Goal: Task Accomplishment & Management: Manage account settings

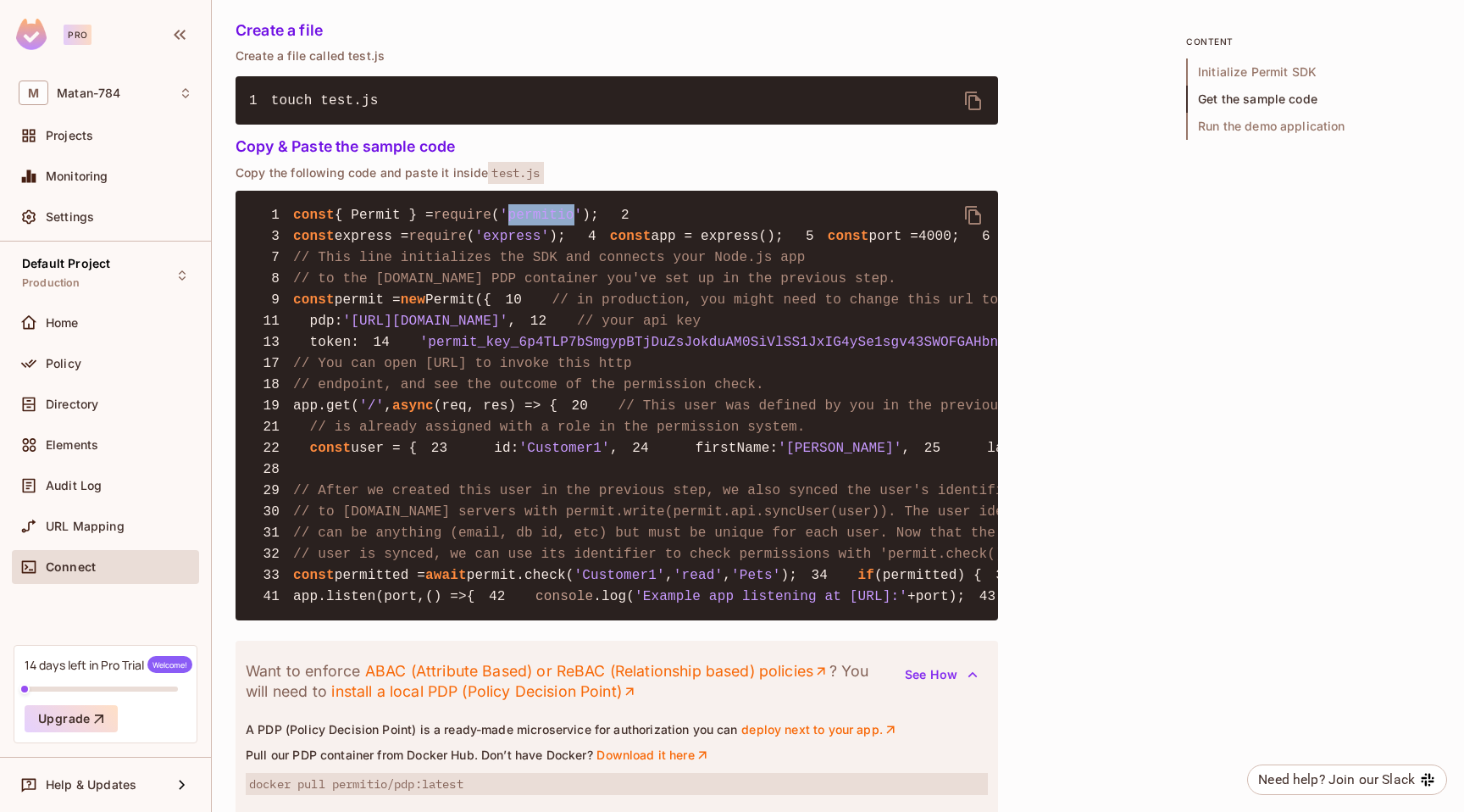
scroll to position [1189, 0]
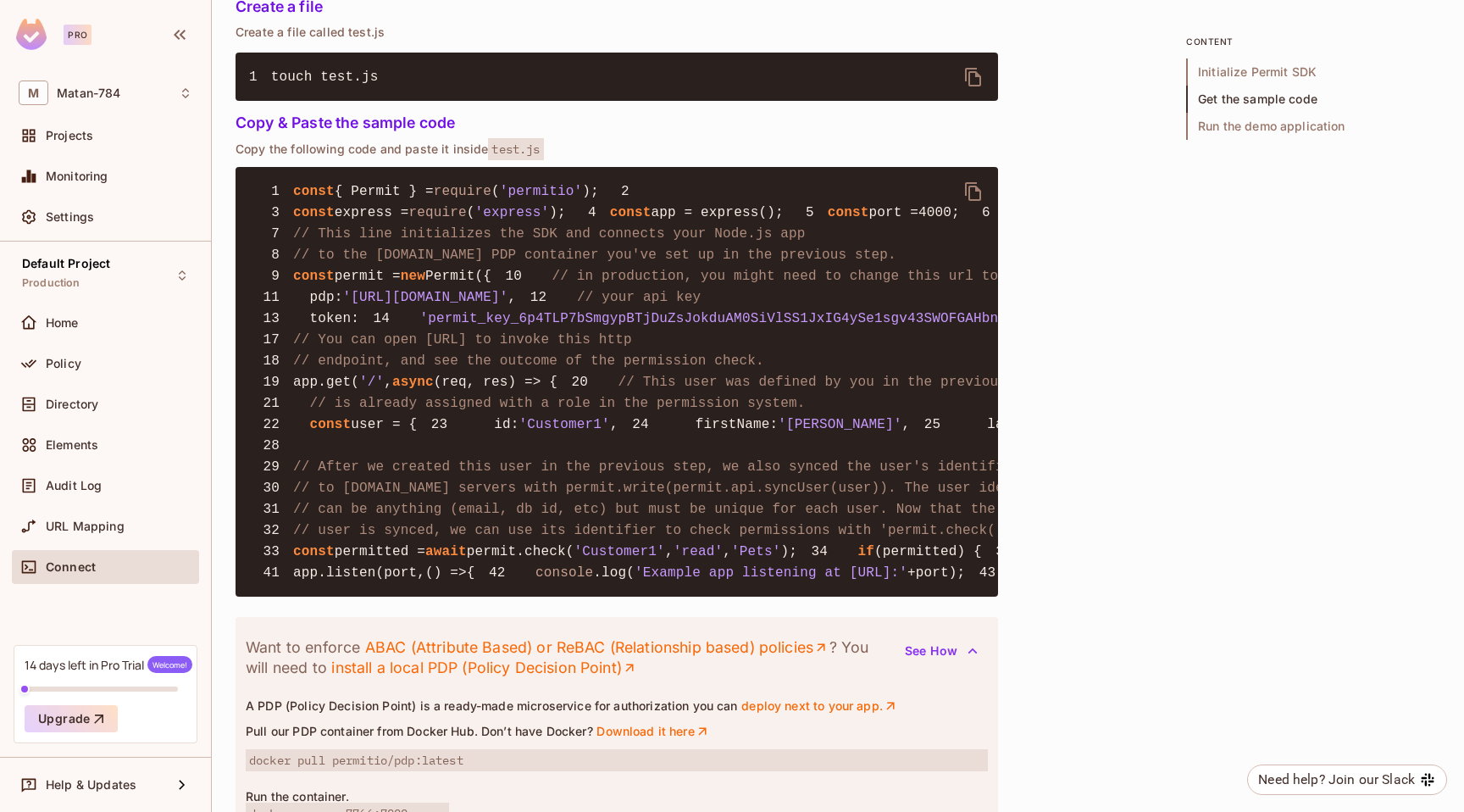
click at [711, 326] on span "'permit_key_6p4TLP7bSmgypBTjDuZsJokduAM0SiVlSS1JxIG4ySe1sgv43SWOFGAHbn0a3WuNRYr…" at bounding box center [829, 318] width 818 height 15
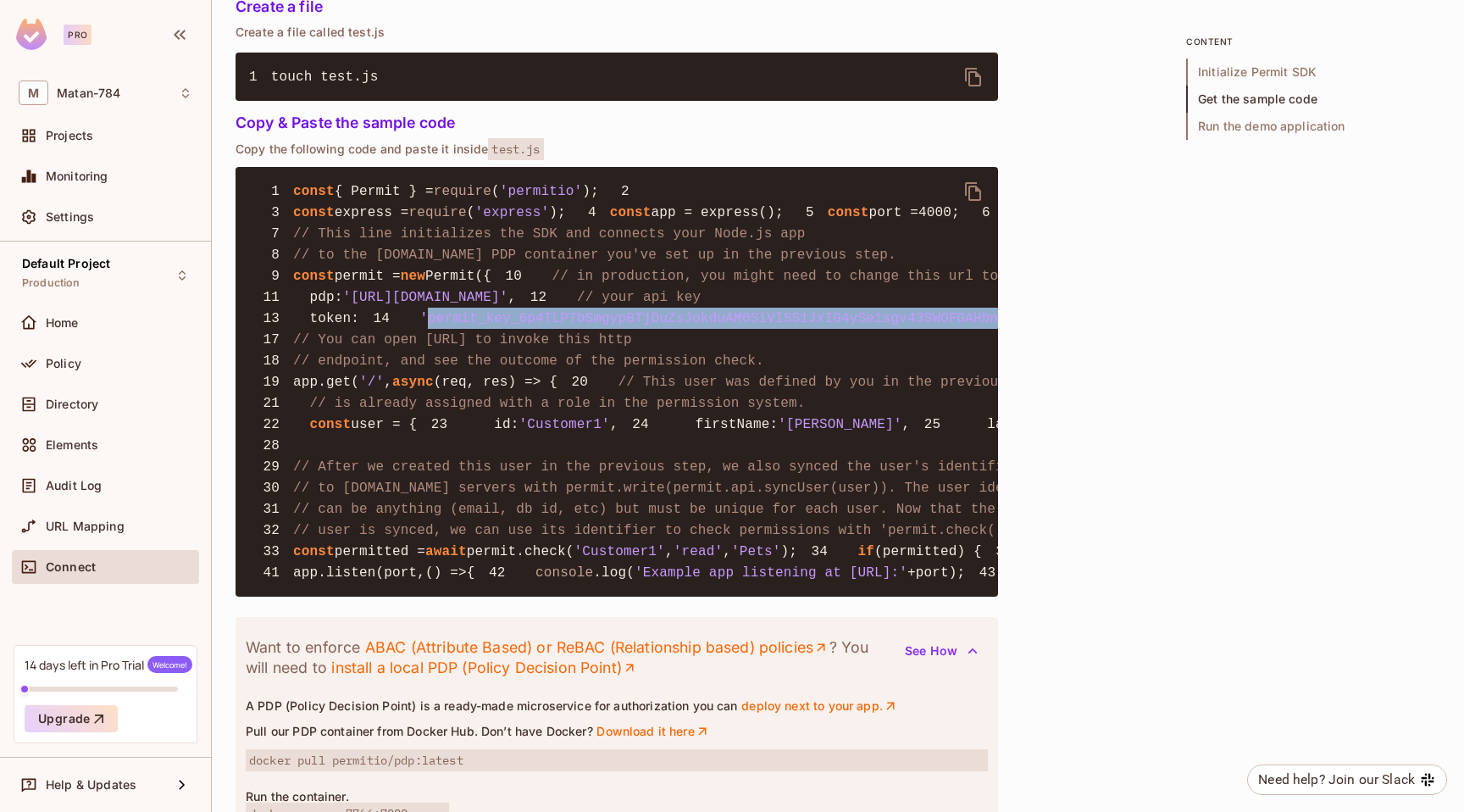
click at [711, 326] on span "'permit_key_6p4TLP7bSmgypBTjDuZsJokduAM0SiVlSS1JxIG4ySe1sgv43SWOFGAHbn0a3WuNRYr…" at bounding box center [829, 318] width 818 height 15
copy span "permit_key_6p4TLP7bSmgypBTjDuZsJokduAM0SiVlSS1JxIG4ySe1sgv43SWOFGAHbn0a3WuNRYrd…"
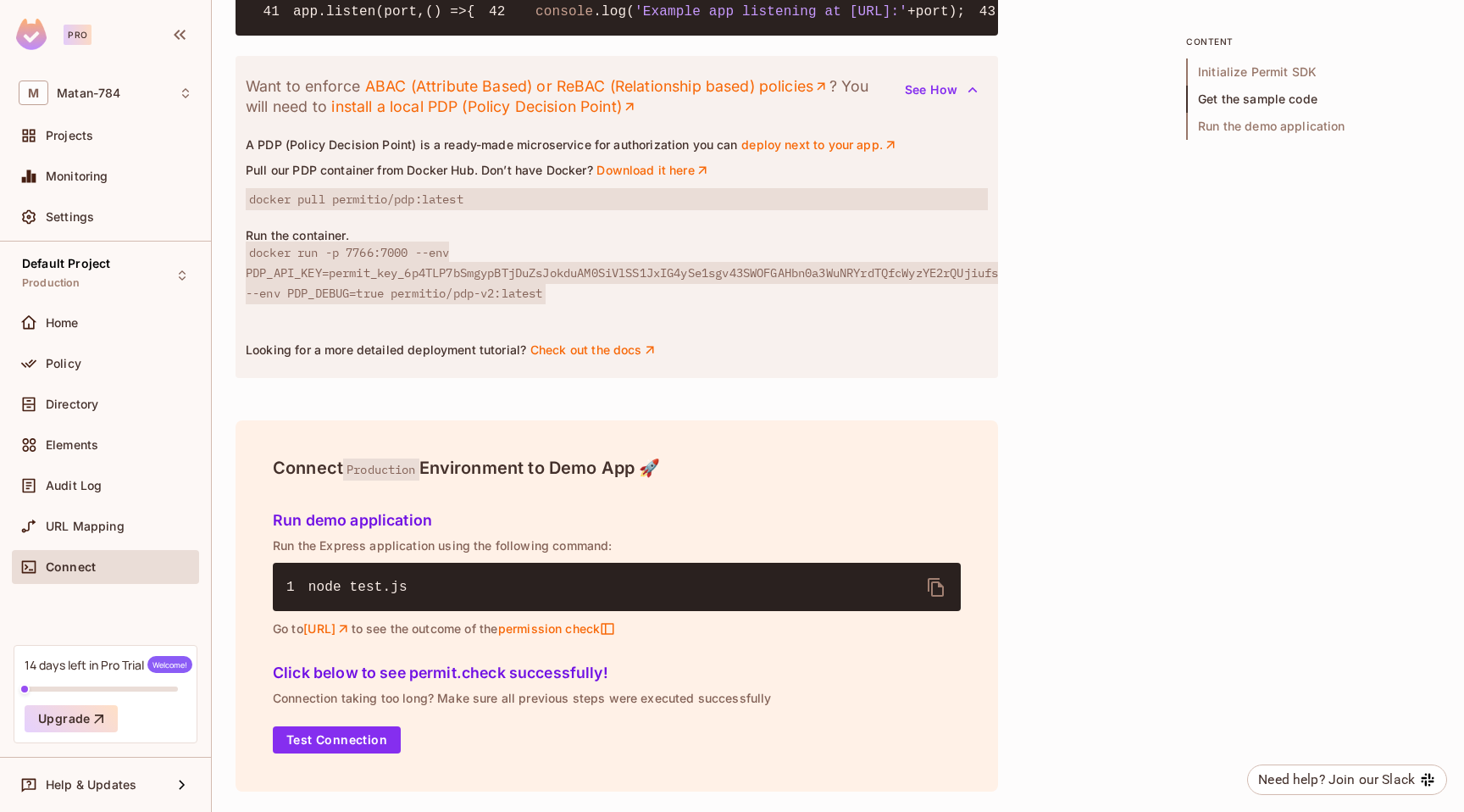
scroll to position [2218, 0]
click at [364, 739] on button "Test Connection" at bounding box center [337, 739] width 128 height 27
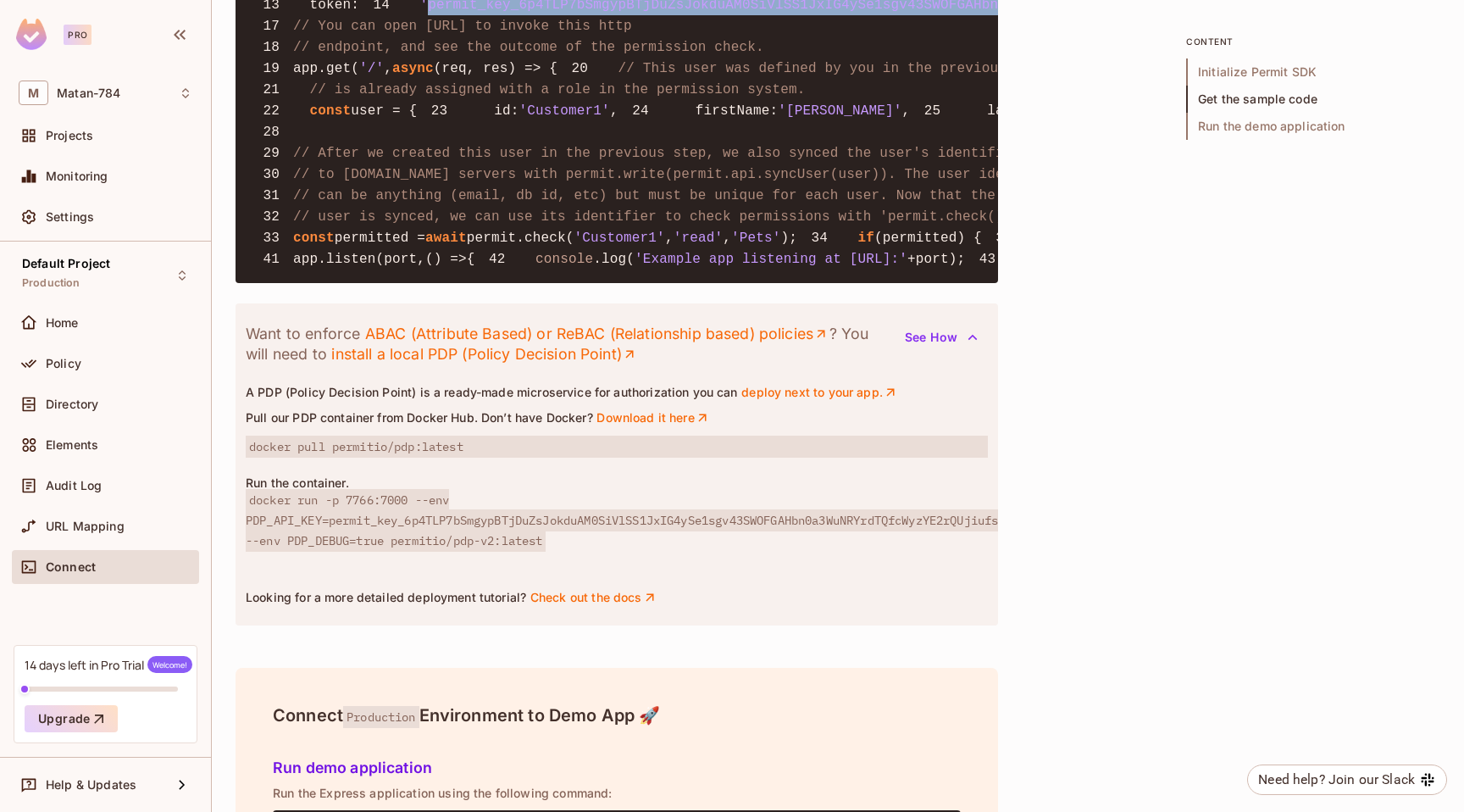
scroll to position [1504, 0]
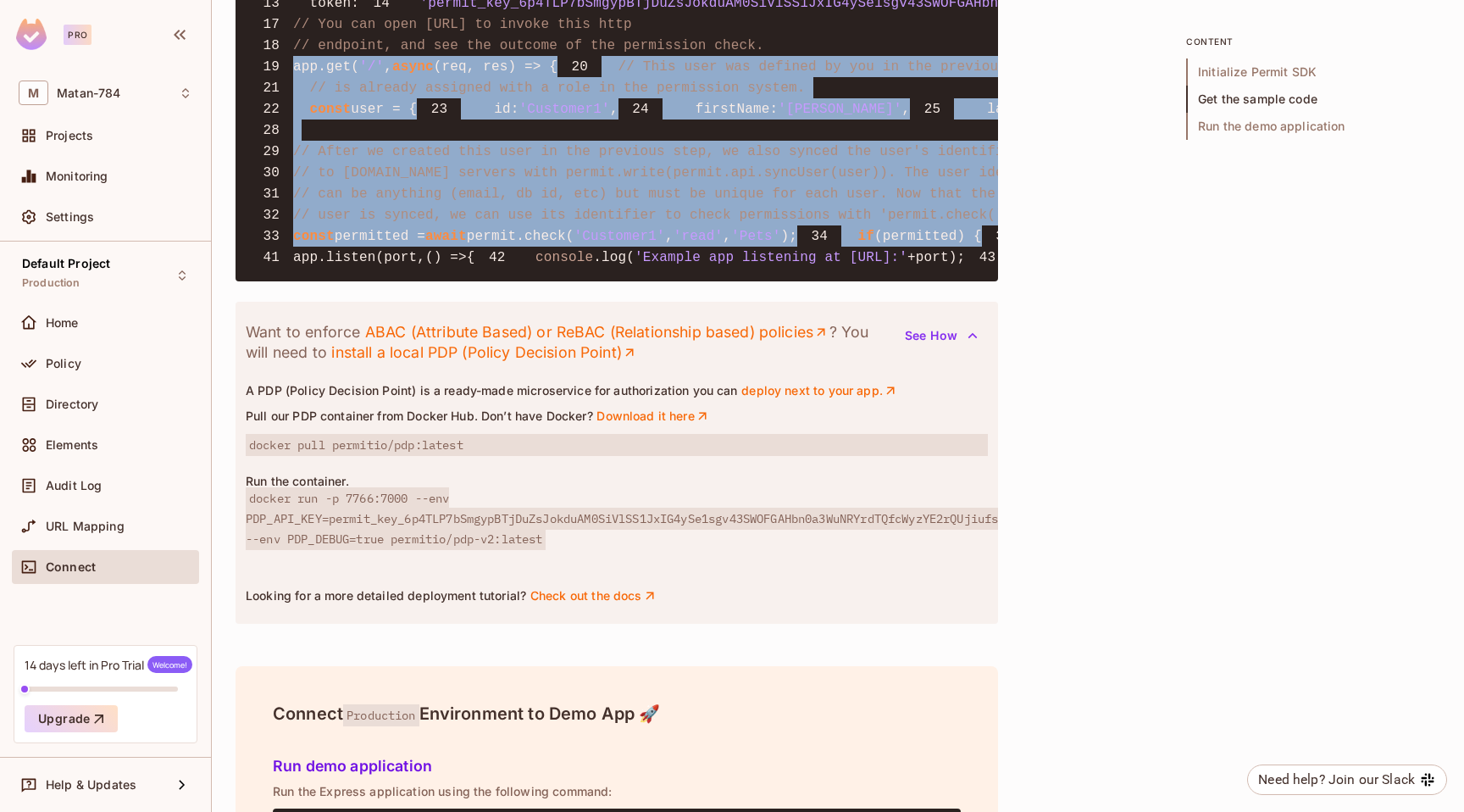
drag, startPoint x: 321, startPoint y: 644, endPoint x: 270, endPoint y: 239, distance: 408.2
click at [270, 239] on pre "1 const { Permit } = require ( 'permitio' ); 2 3 const express = require ( 'exp…" at bounding box center [617, 66] width 763 height 430
copy code "app.get( '/' , async (req, res) => { 20 // This user was defined by you in the …"
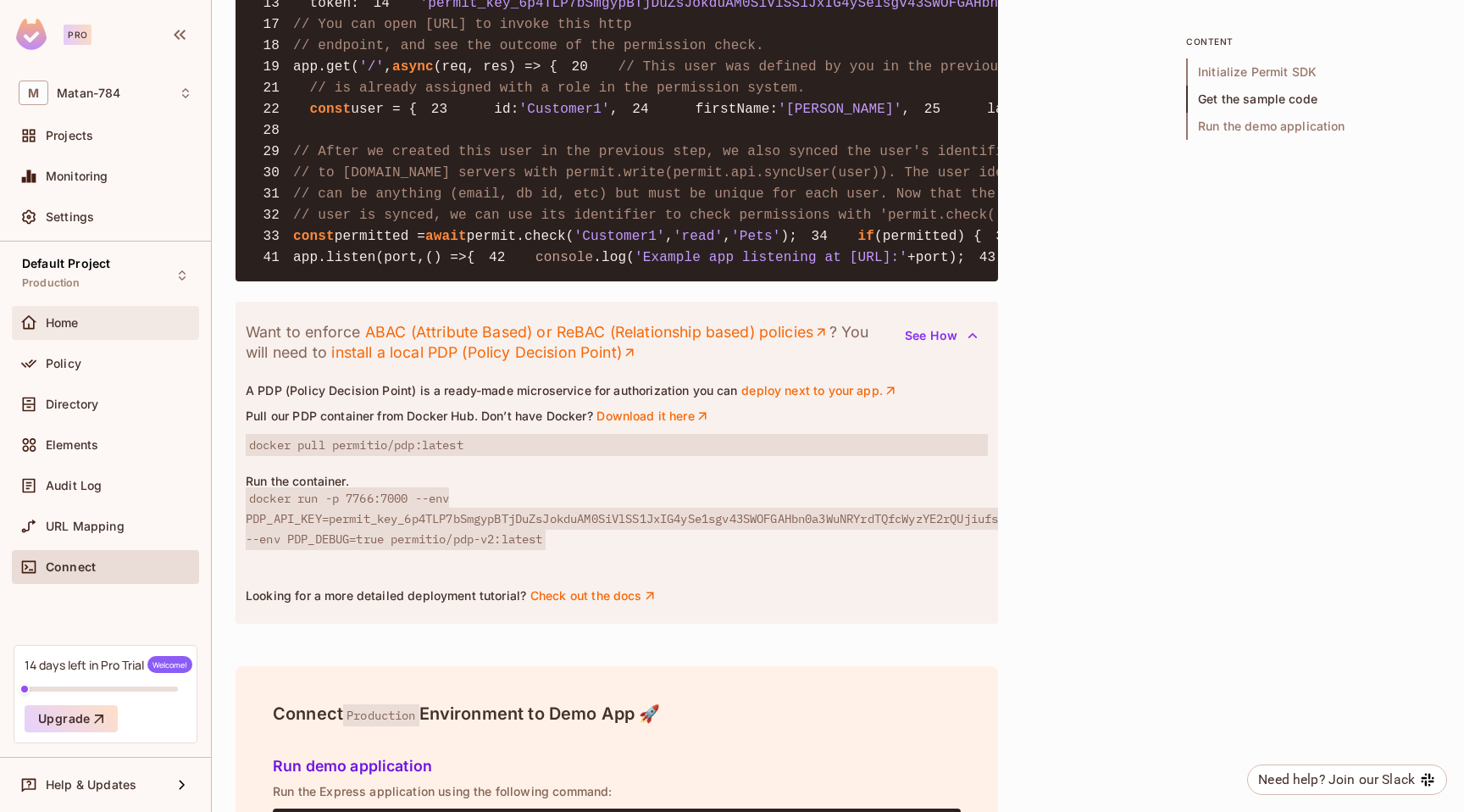
click at [63, 321] on span "Home" at bounding box center [62, 323] width 33 height 14
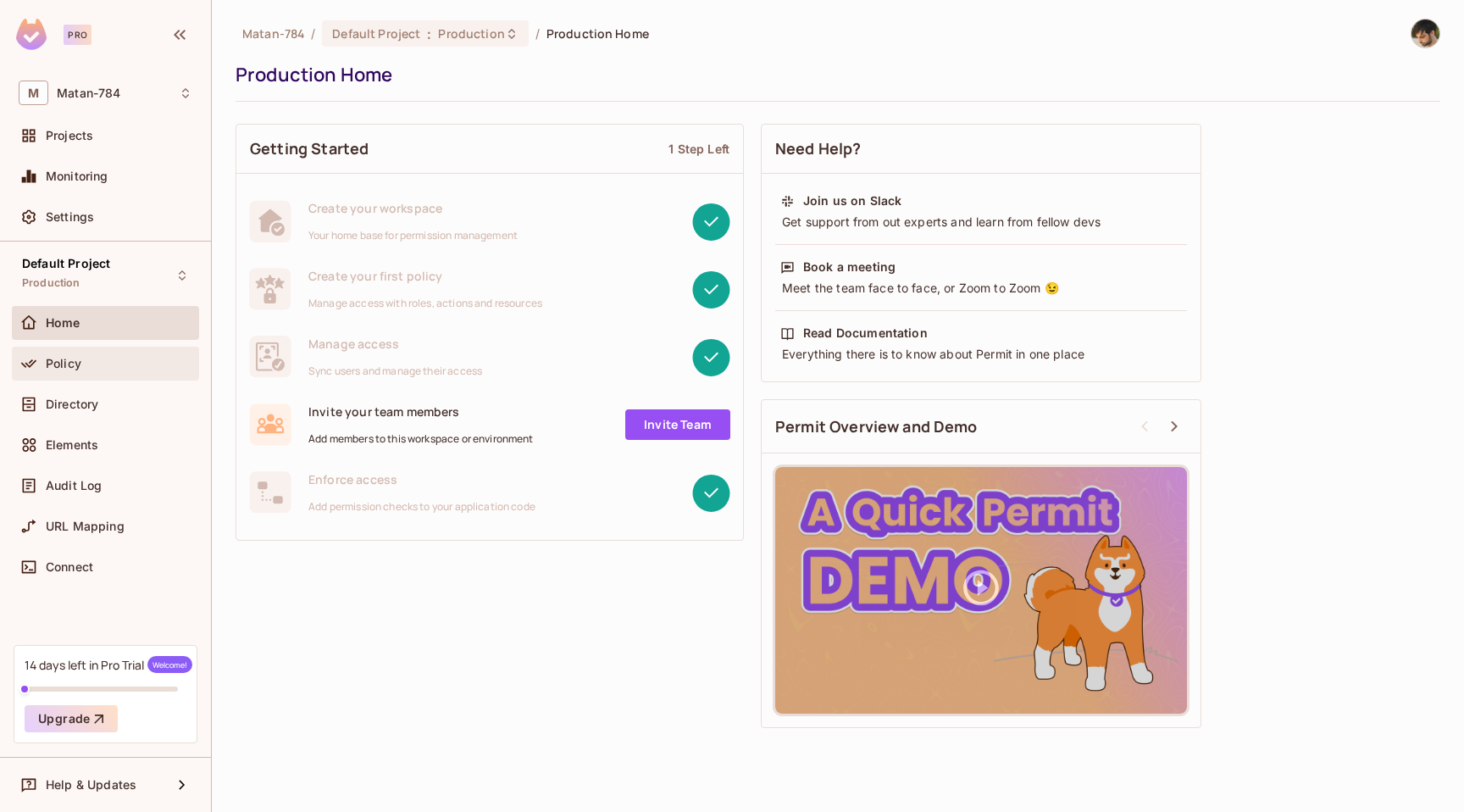
click at [105, 351] on div "Policy" at bounding box center [106, 364] width 187 height 34
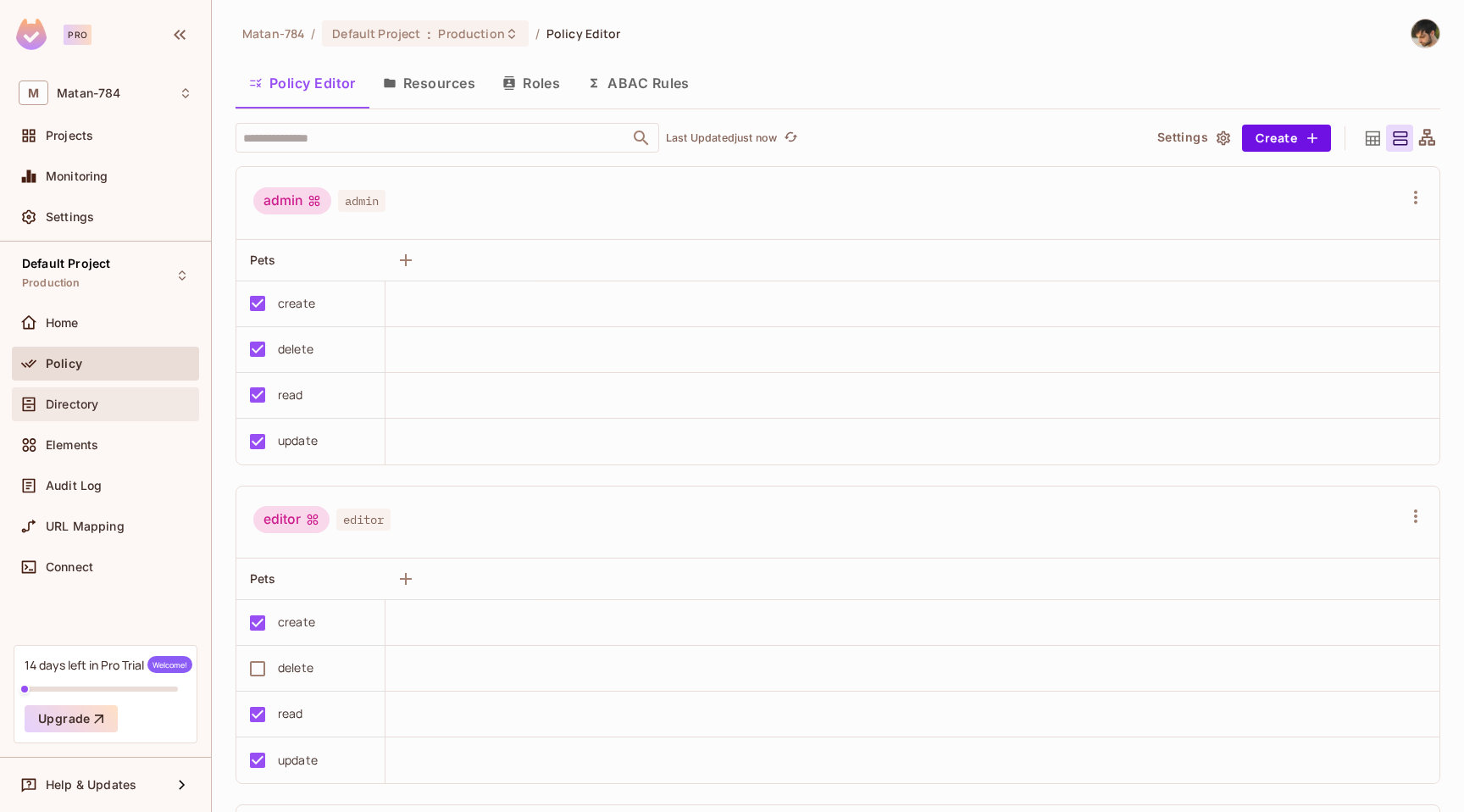
click at [171, 407] on div "Directory" at bounding box center [119, 405] width 147 height 14
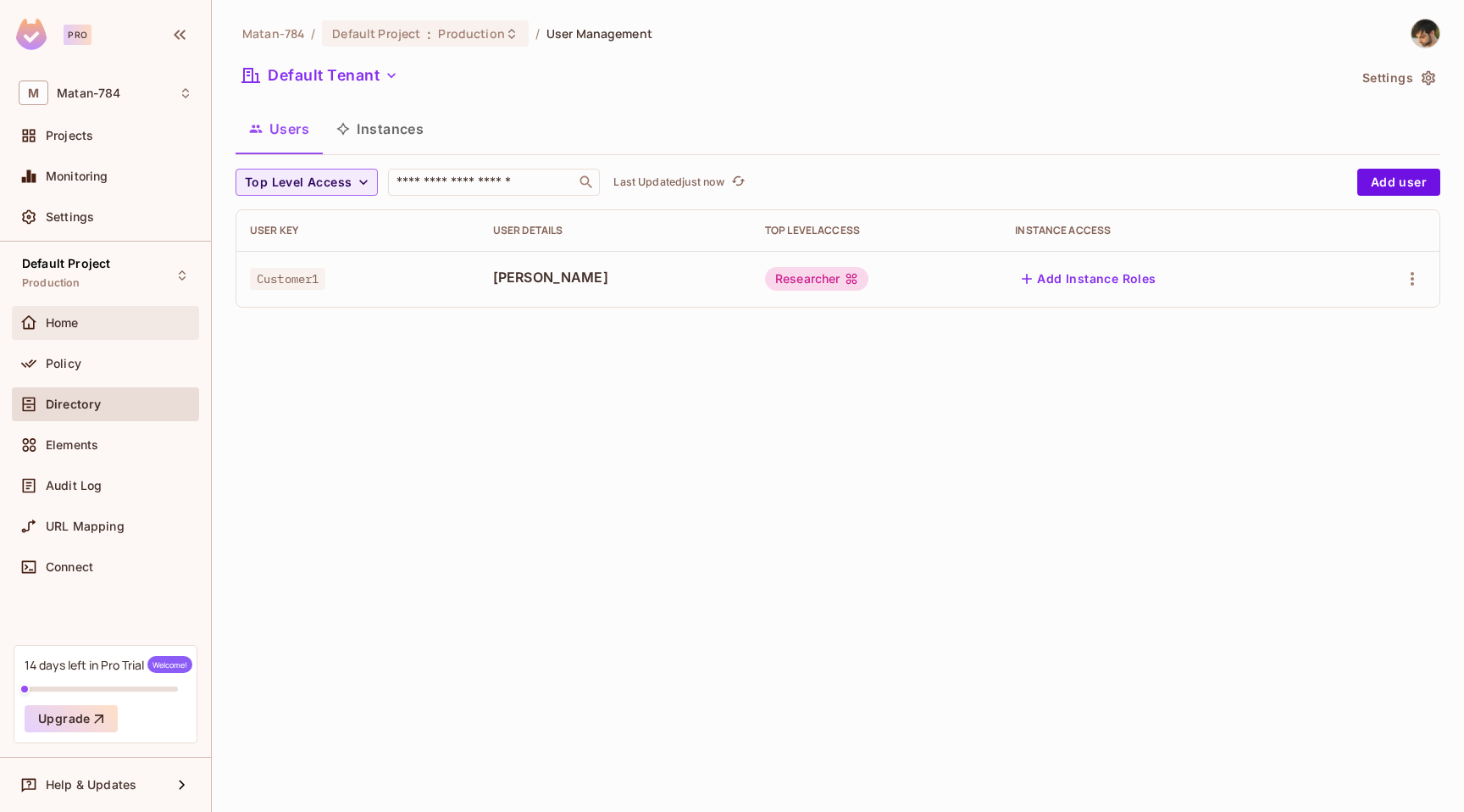
click at [133, 314] on div "Home" at bounding box center [105, 323] width 174 height 20
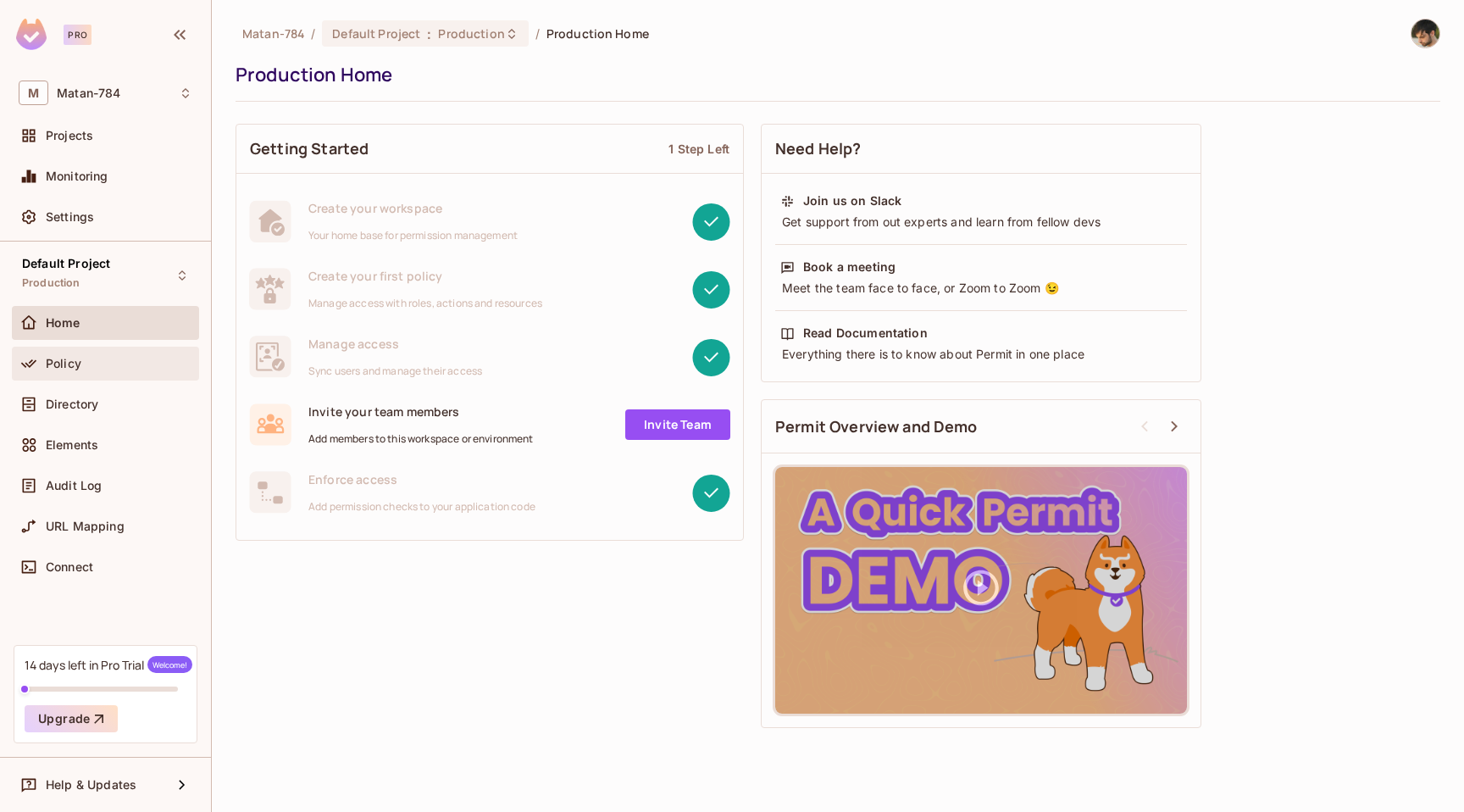
click at [178, 377] on div "Policy" at bounding box center [106, 364] width 187 height 34
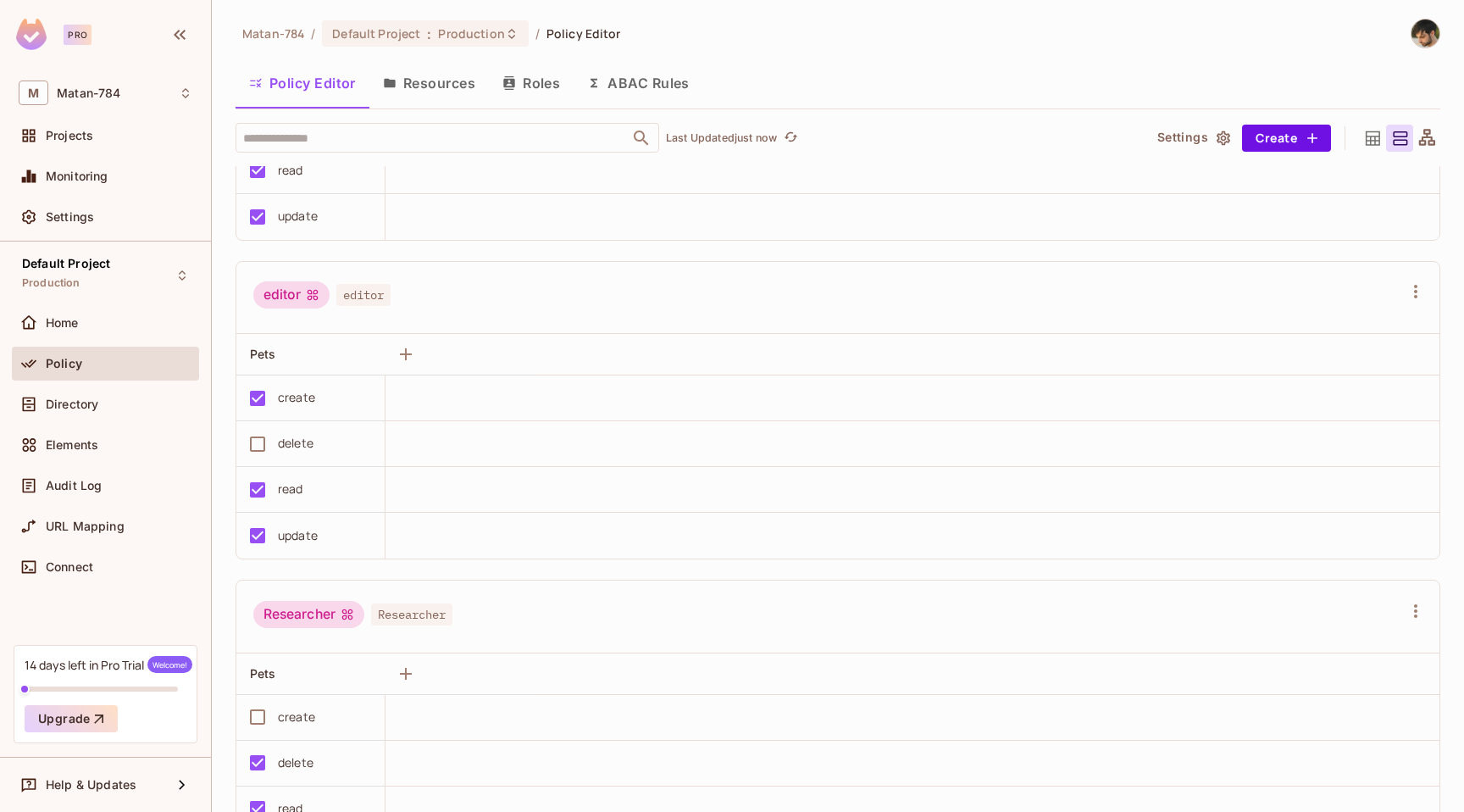
scroll to position [652, 0]
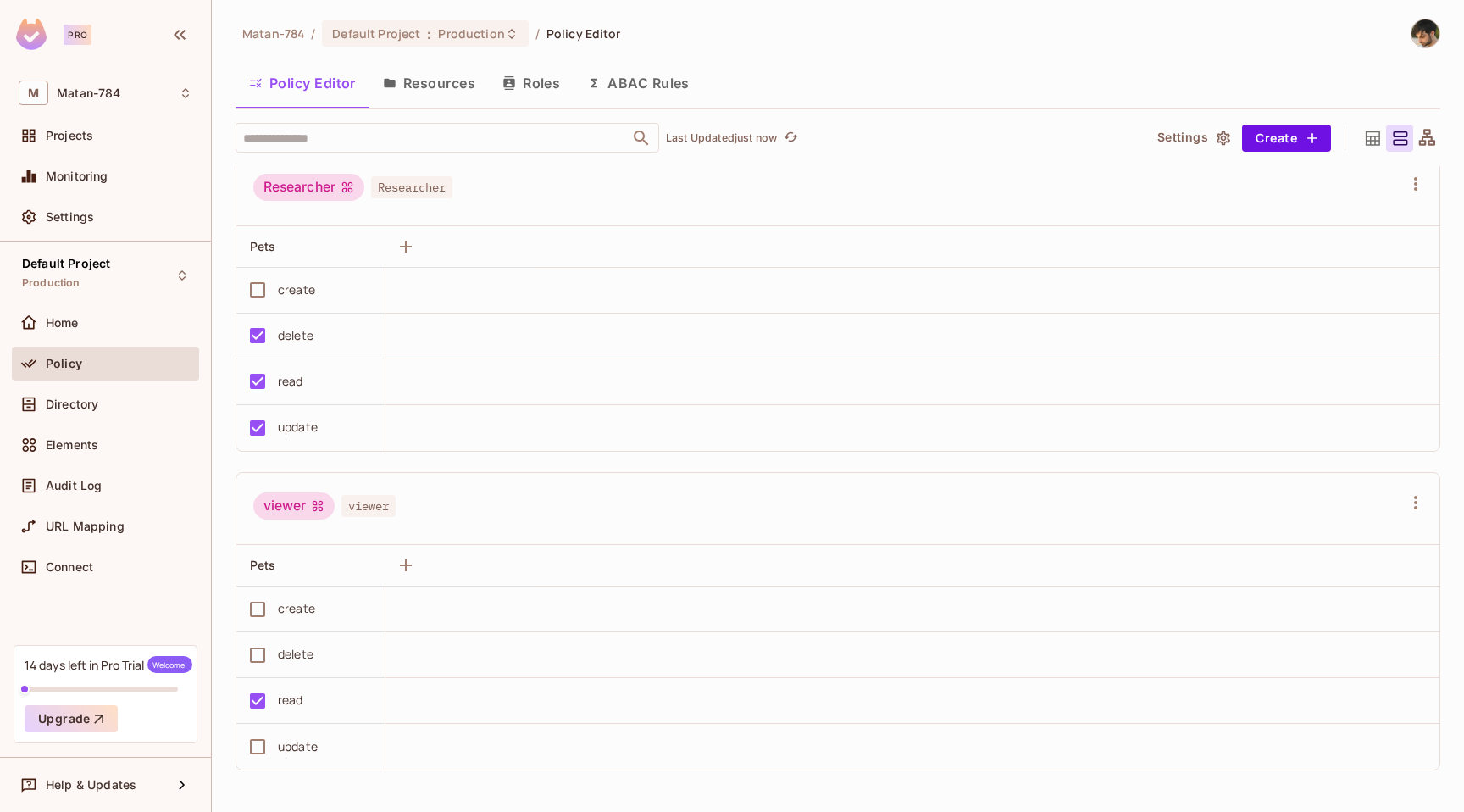
click at [420, 90] on button "Resources" at bounding box center [429, 83] width 120 height 42
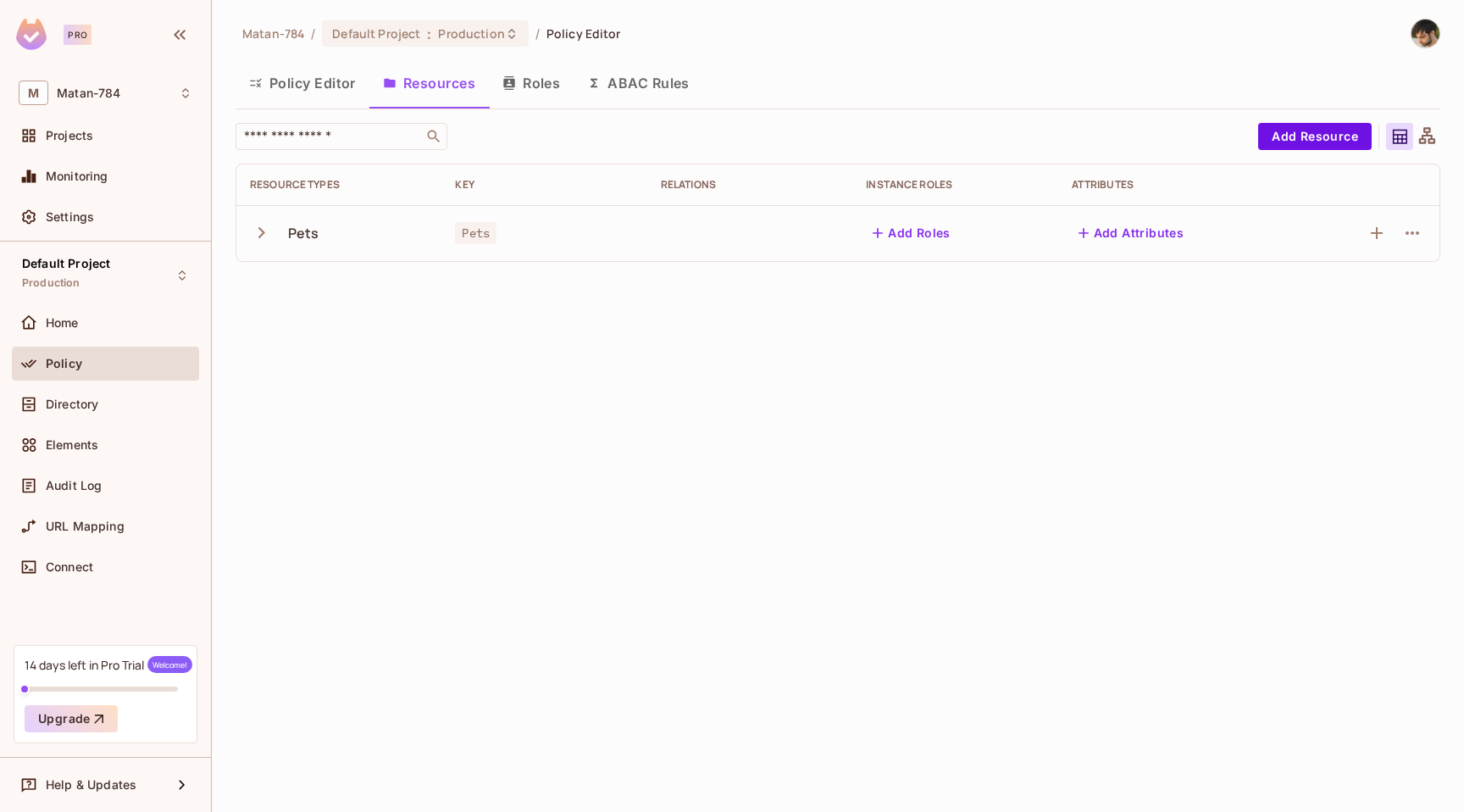
click at [269, 238] on icon "button" at bounding box center [261, 232] width 23 height 23
click at [260, 227] on icon "button" at bounding box center [261, 232] width 23 height 23
click at [309, 82] on button "Policy Editor" at bounding box center [302, 83] width 134 height 42
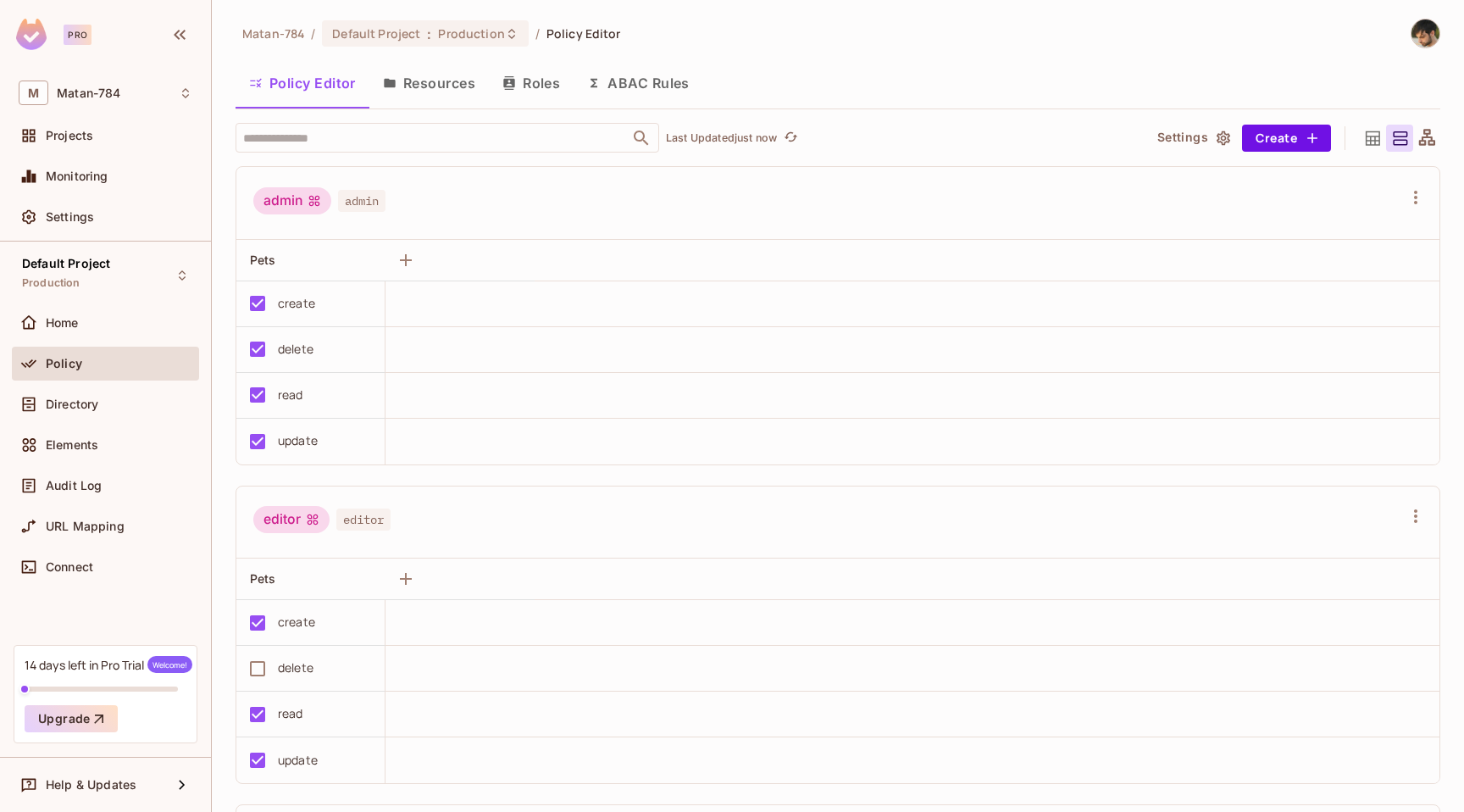
click at [505, 66] on button "Roles" at bounding box center [531, 83] width 85 height 42
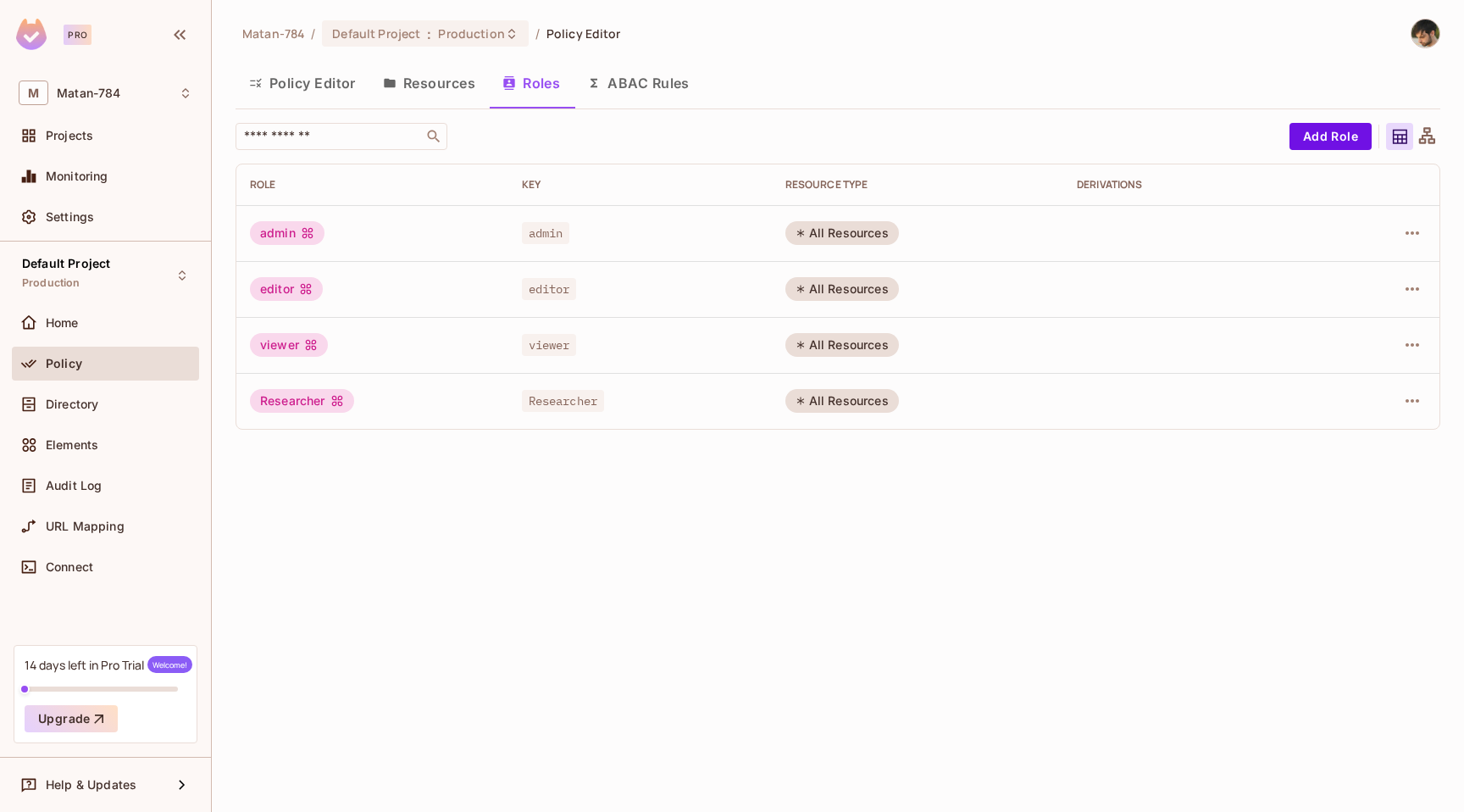
click at [412, 79] on button "Resources" at bounding box center [429, 83] width 120 height 42
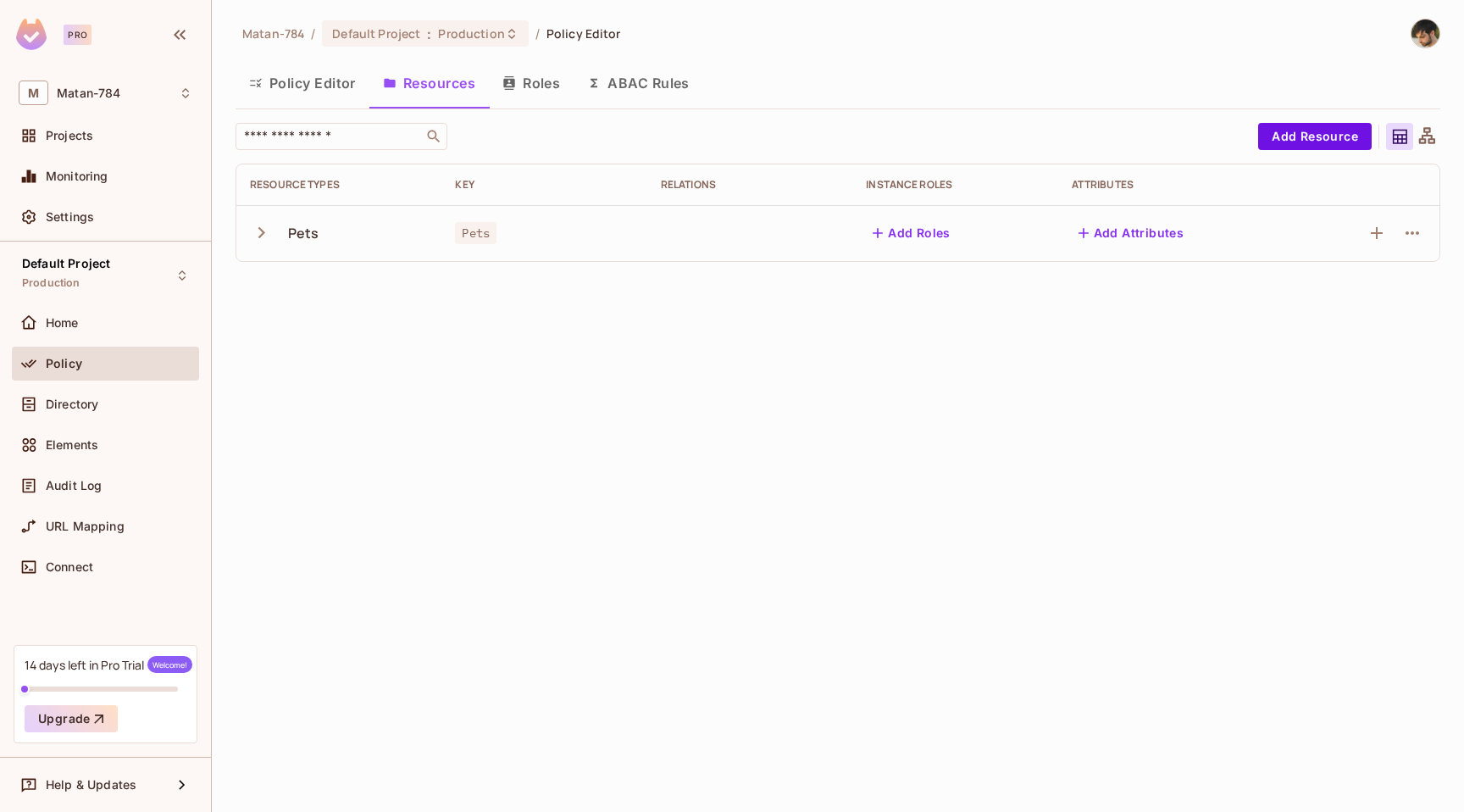
click at [328, 89] on button "Policy Editor" at bounding box center [302, 83] width 134 height 42
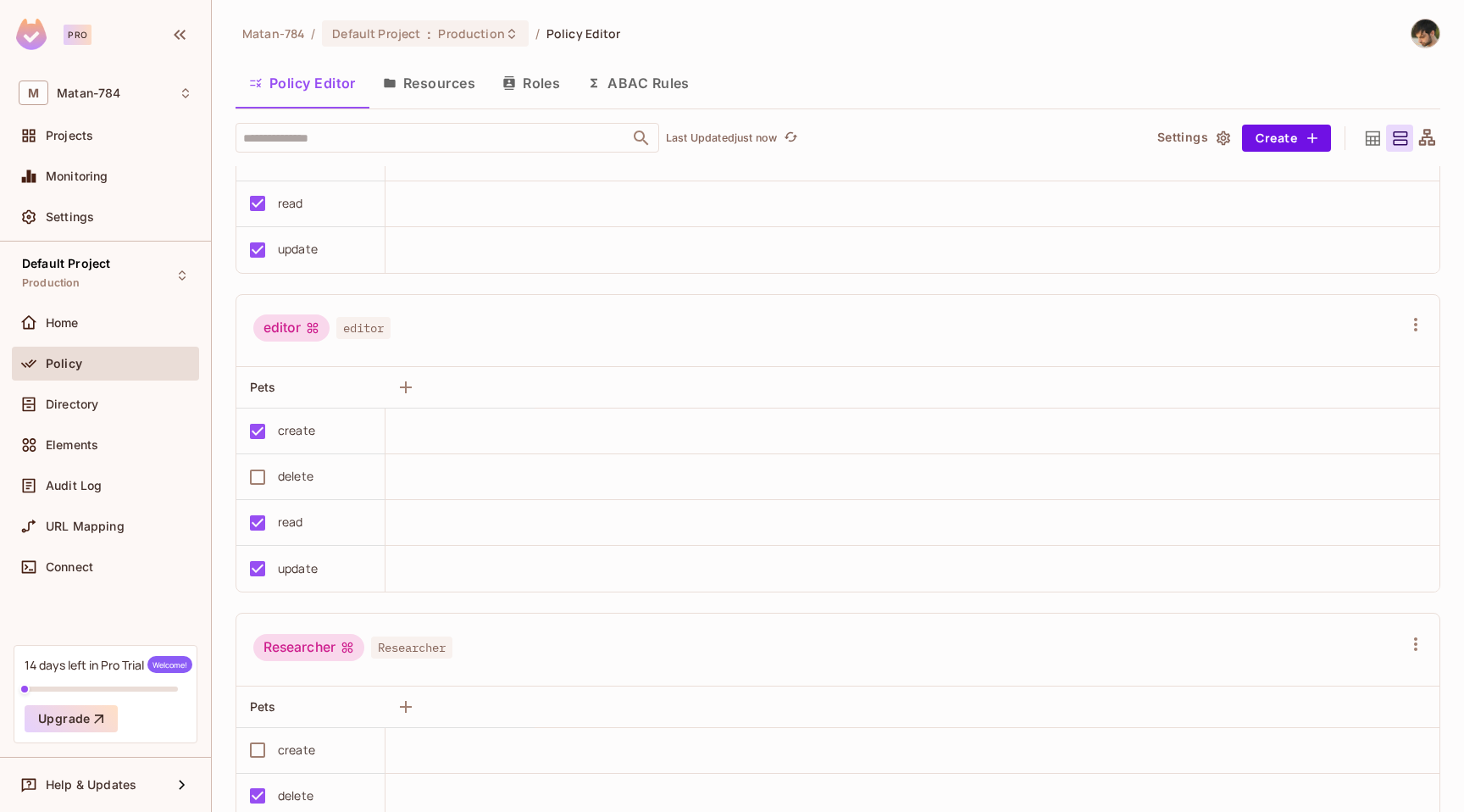
scroll to position [150, 0]
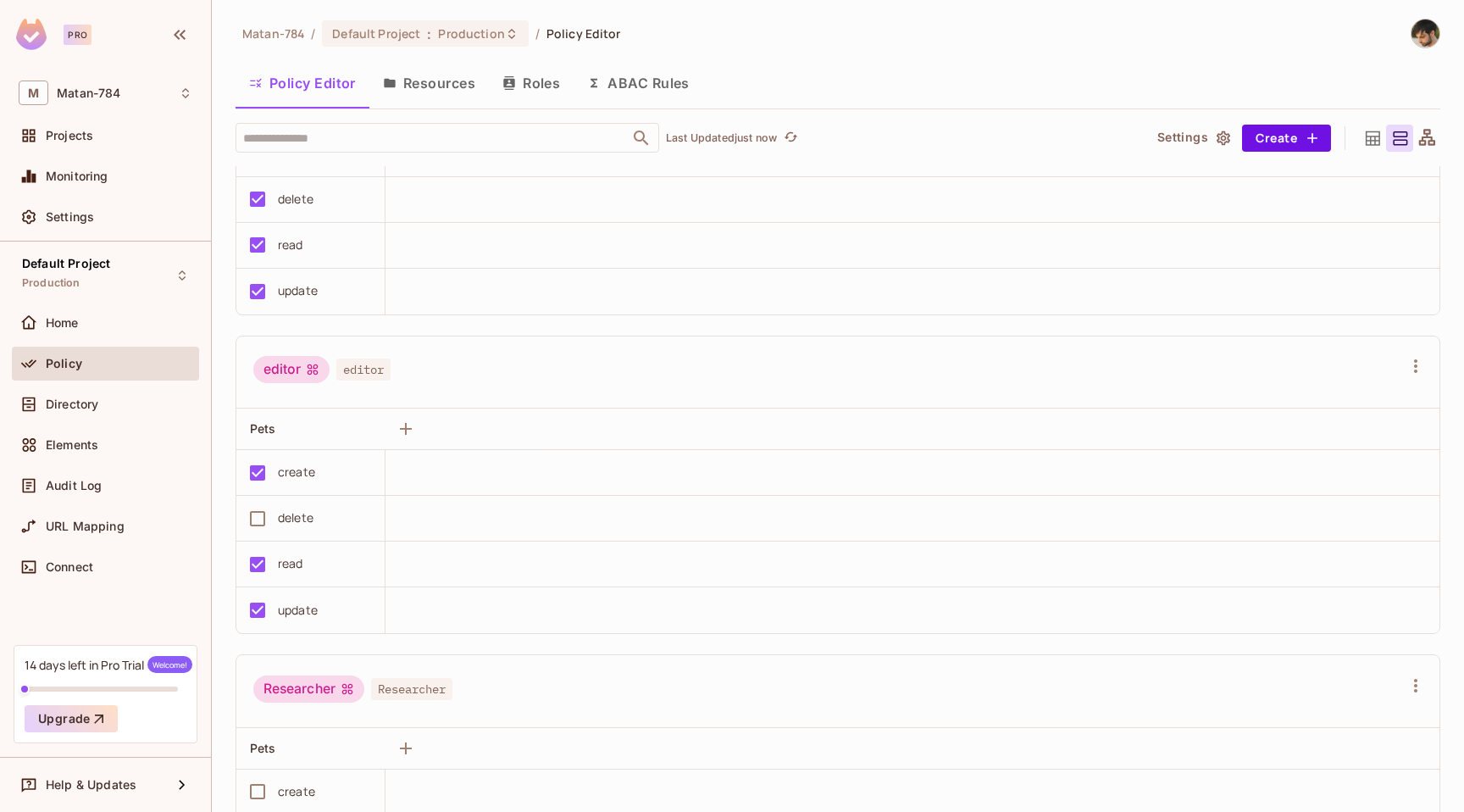
click at [454, 84] on button "Resources" at bounding box center [429, 83] width 120 height 42
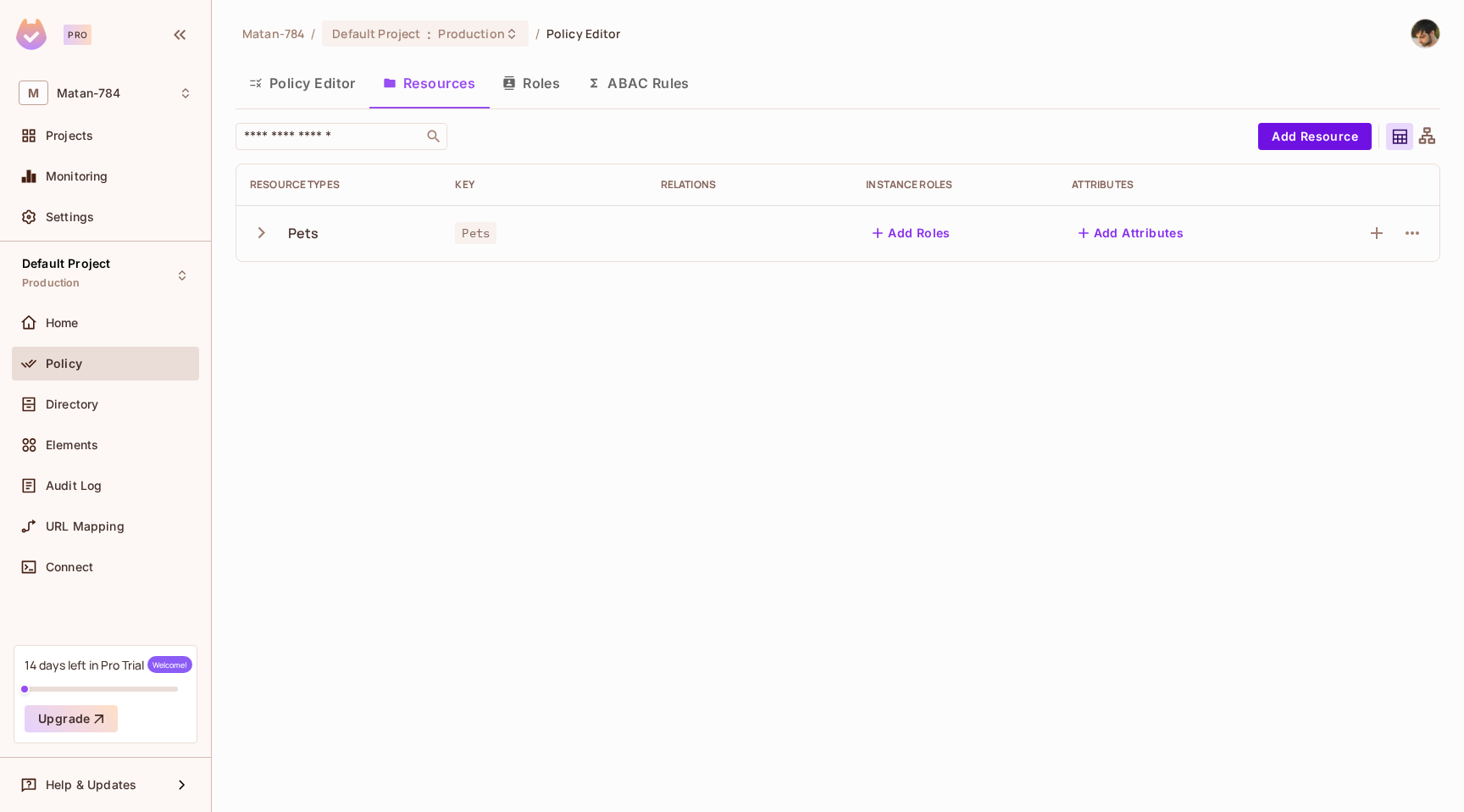
click at [1437, 138] on div at bounding box center [1426, 136] width 27 height 27
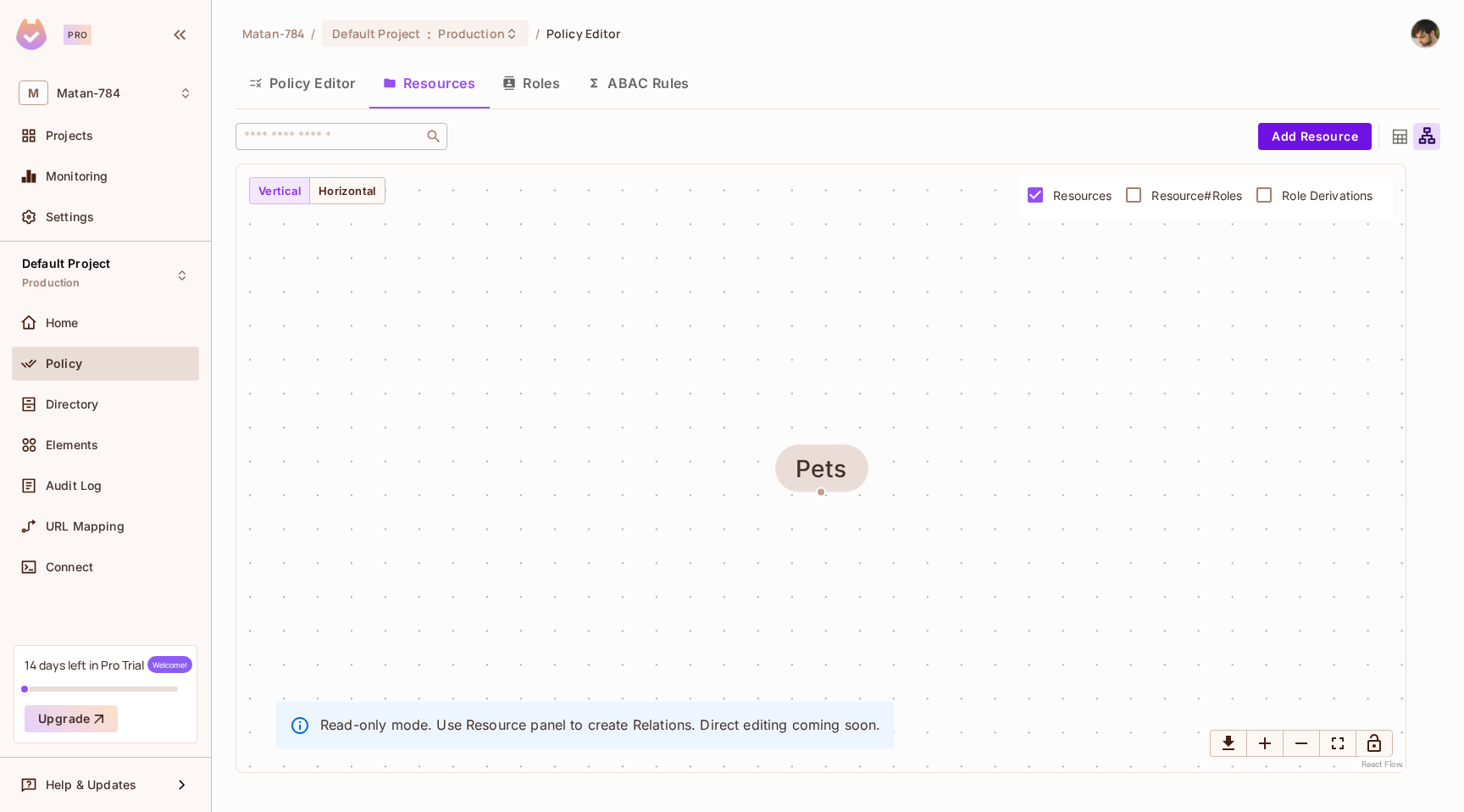
click at [1408, 142] on icon at bounding box center [1400, 136] width 21 height 21
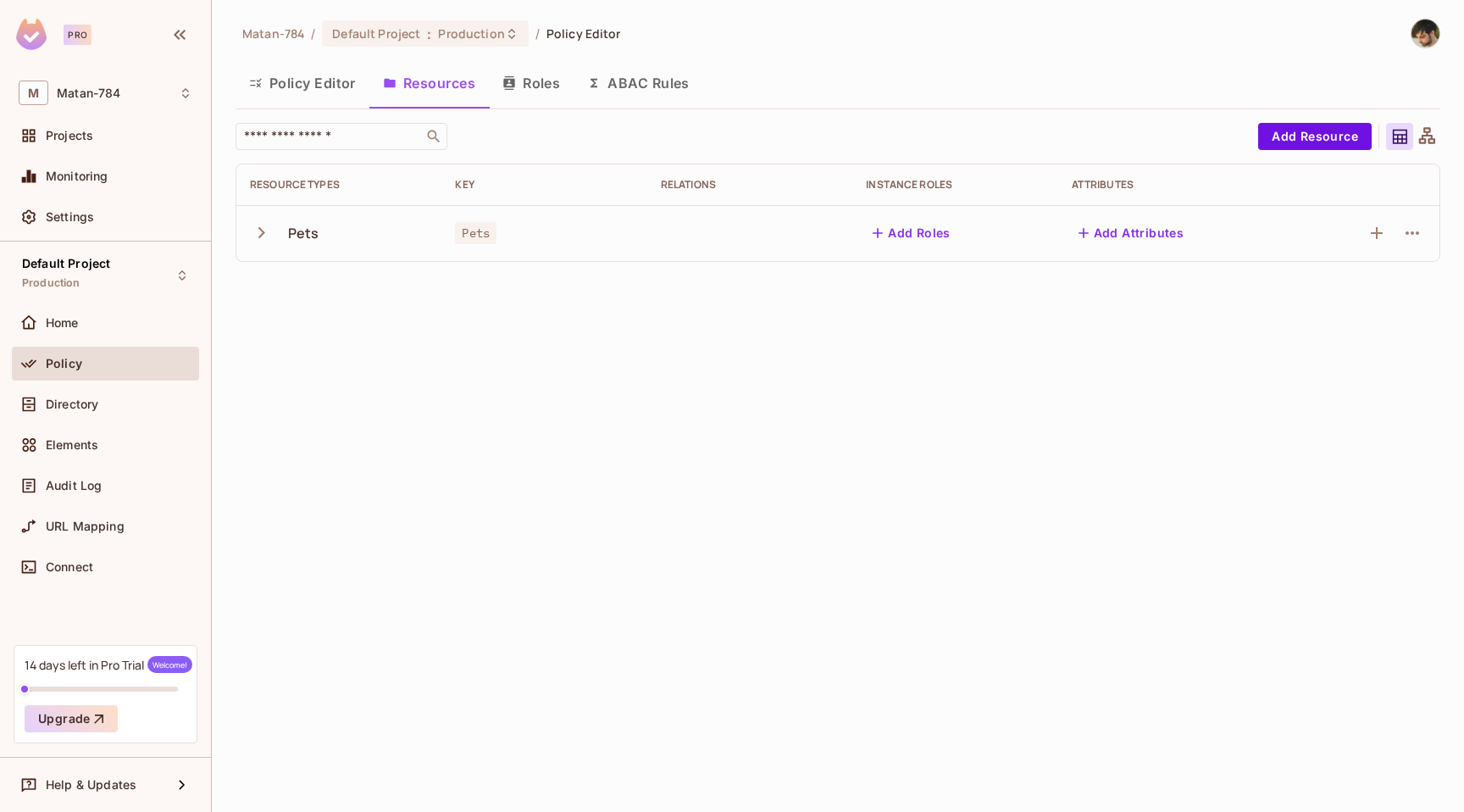
click at [273, 238] on button "button" at bounding box center [265, 232] width 30 height 37
click at [527, 85] on button "Roles" at bounding box center [531, 83] width 85 height 42
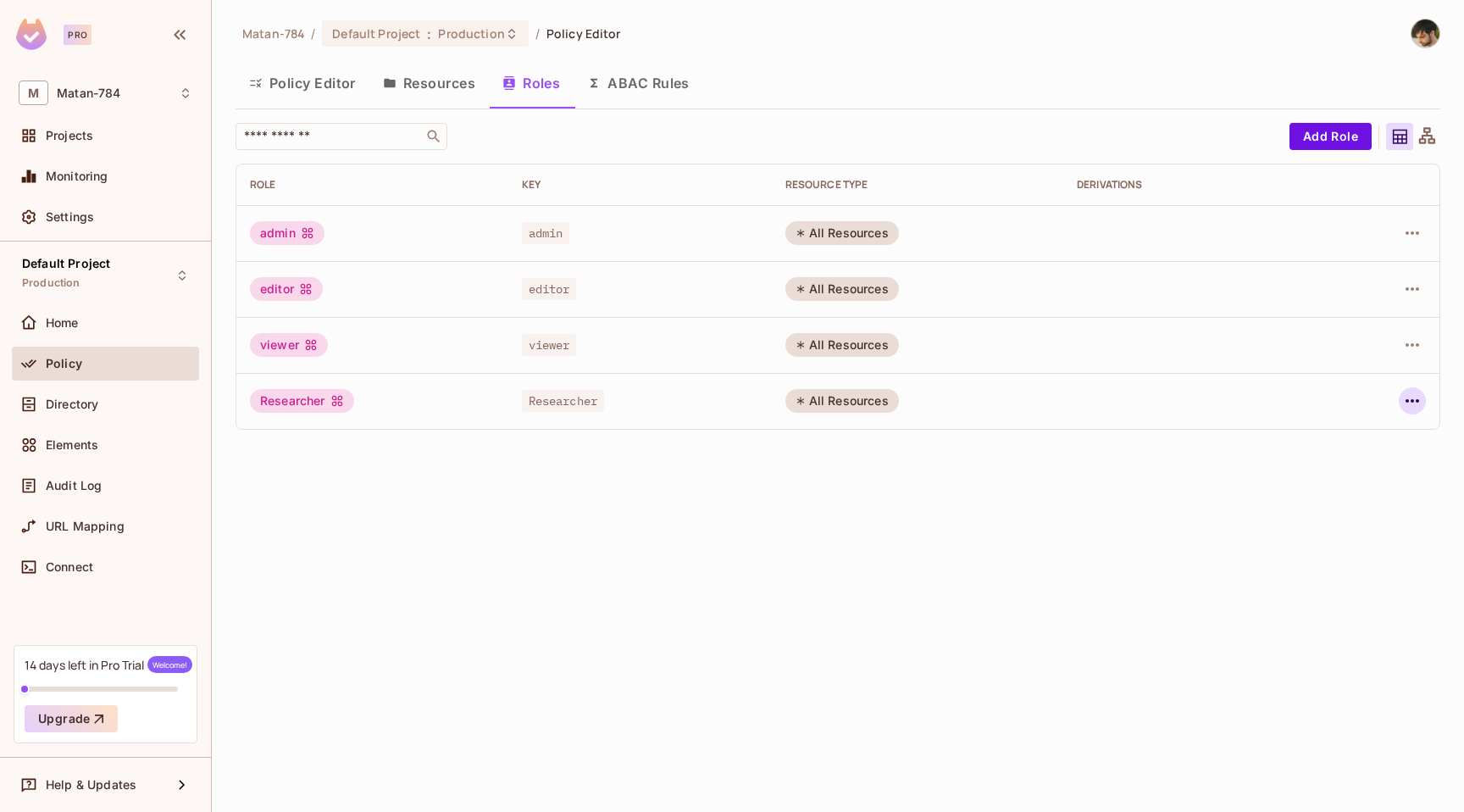
click at [1411, 403] on icon "button" at bounding box center [1412, 400] width 20 height 20
click at [1385, 430] on li "Edit Role" at bounding box center [1340, 440] width 150 height 38
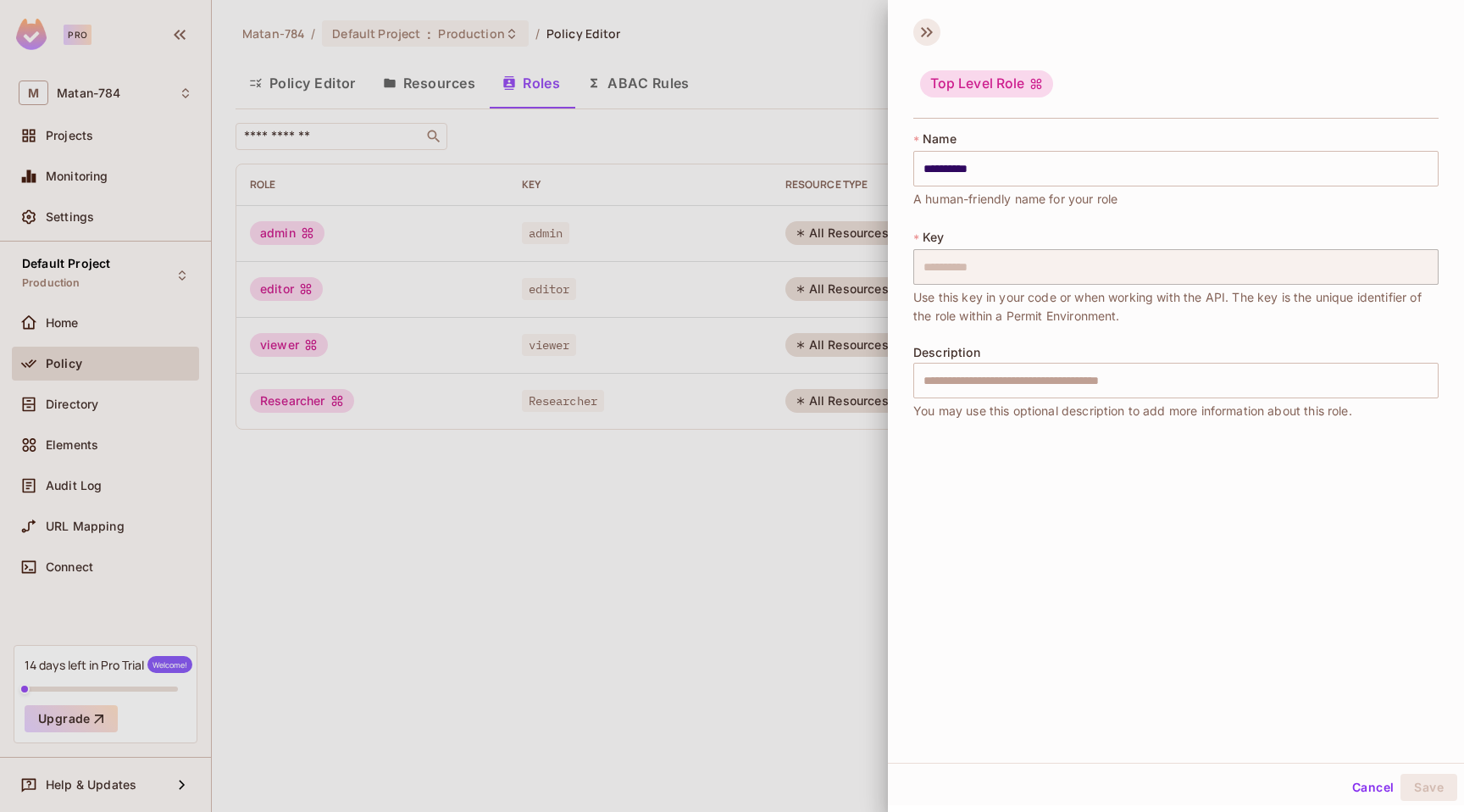
click at [924, 29] on icon at bounding box center [924, 32] width 6 height 10
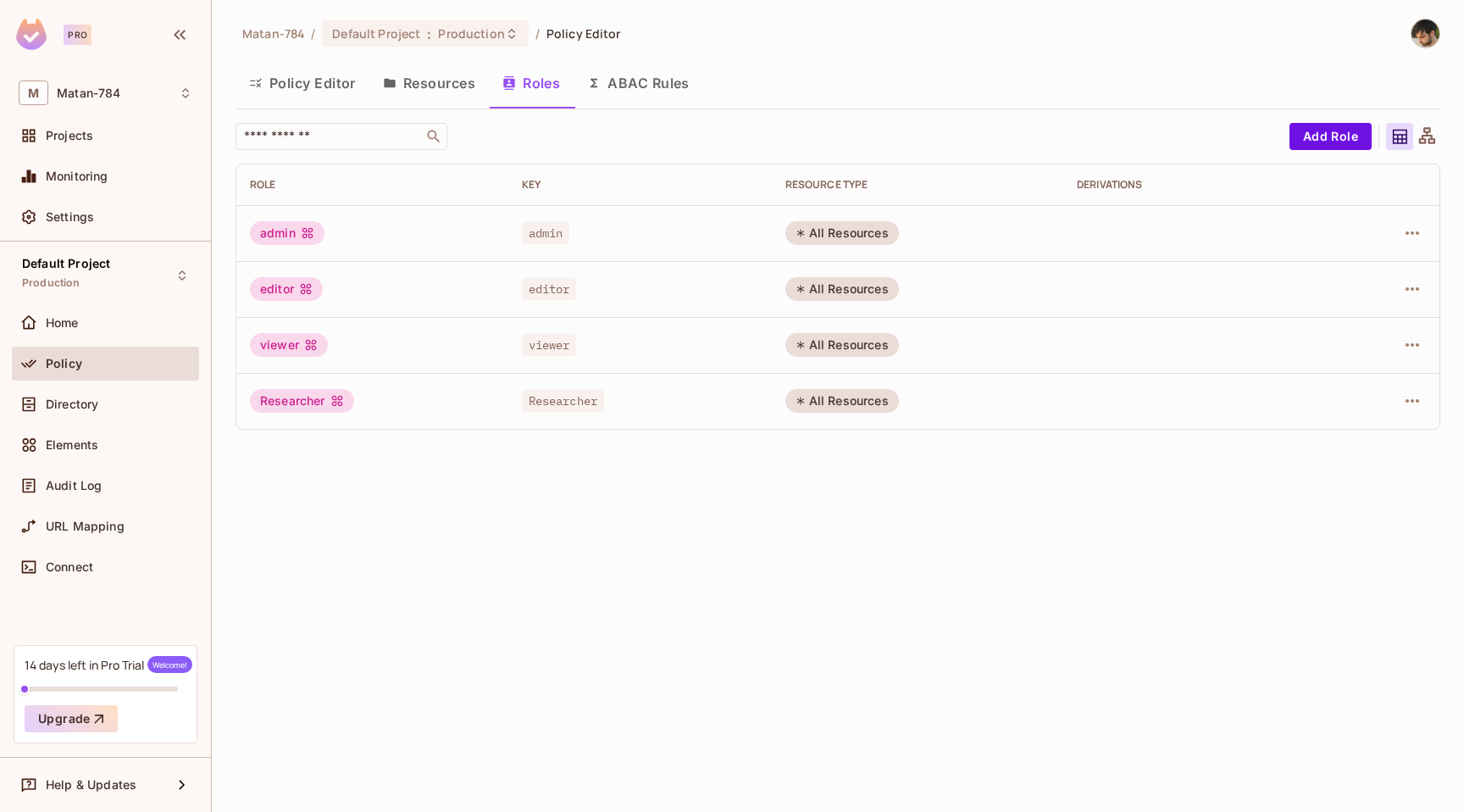
click at [684, 79] on button "ABAC Rules" at bounding box center [638, 83] width 129 height 42
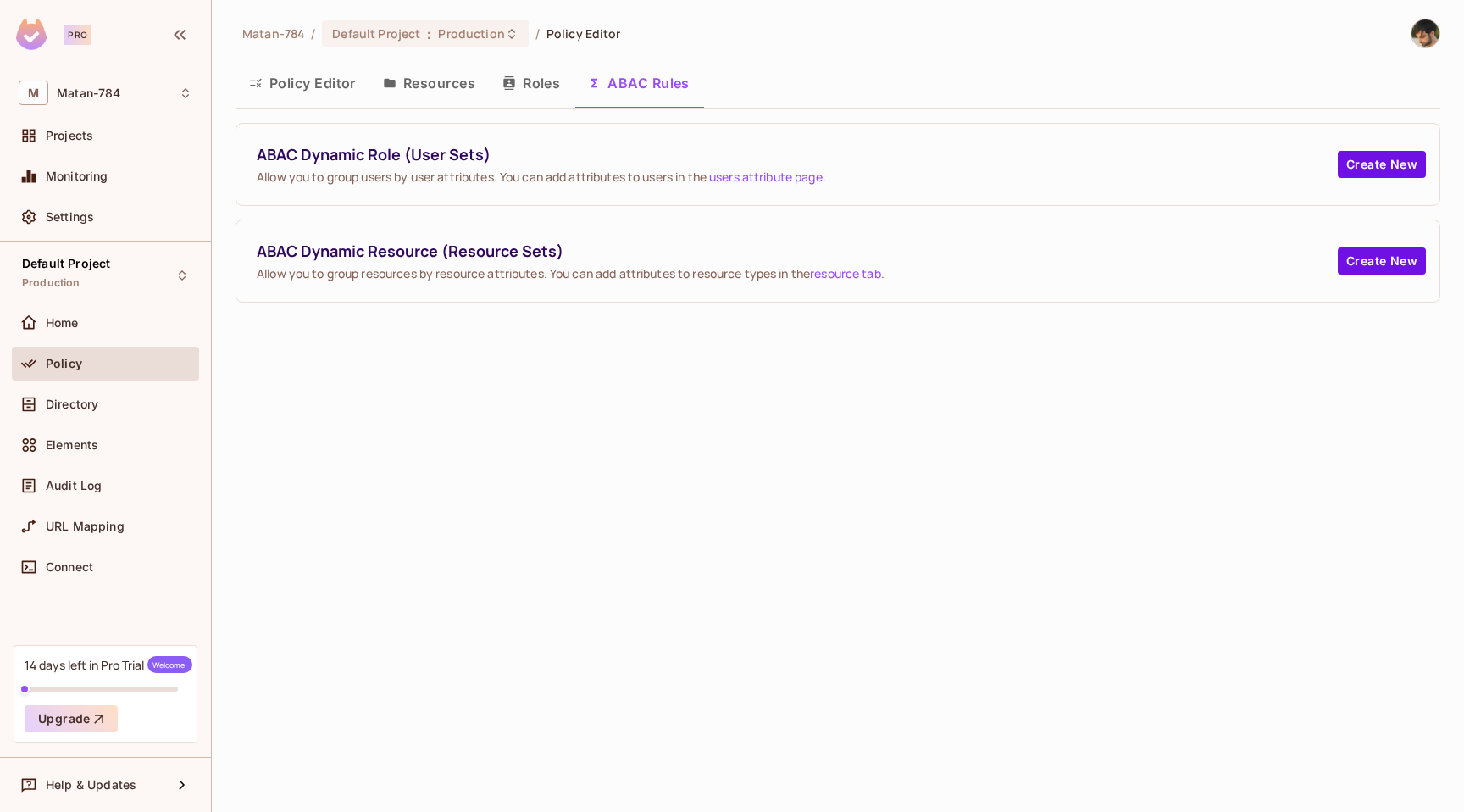
click at [309, 86] on button "Policy Editor" at bounding box center [302, 83] width 134 height 42
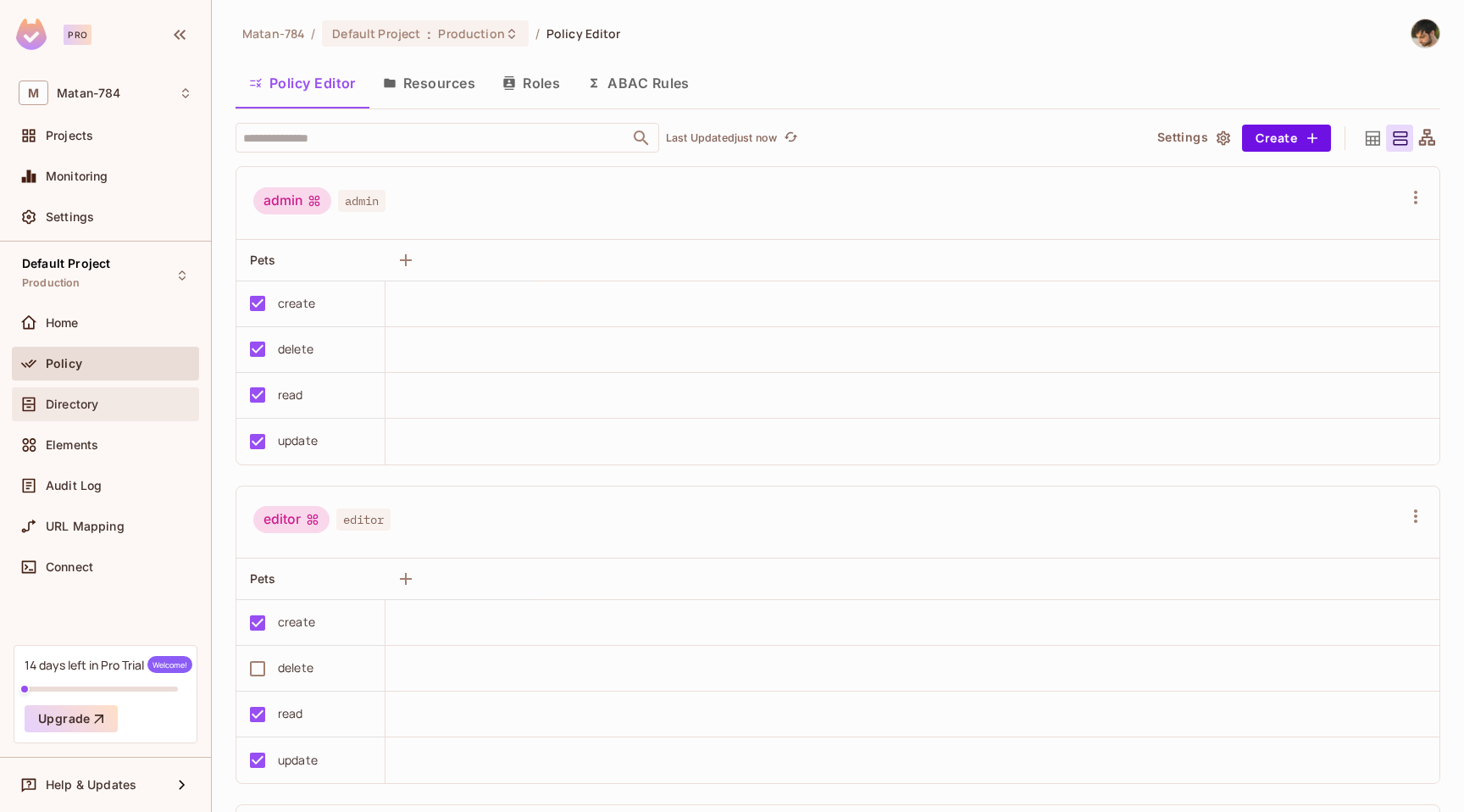
click at [101, 392] on div "Directory" at bounding box center [106, 404] width 187 height 34
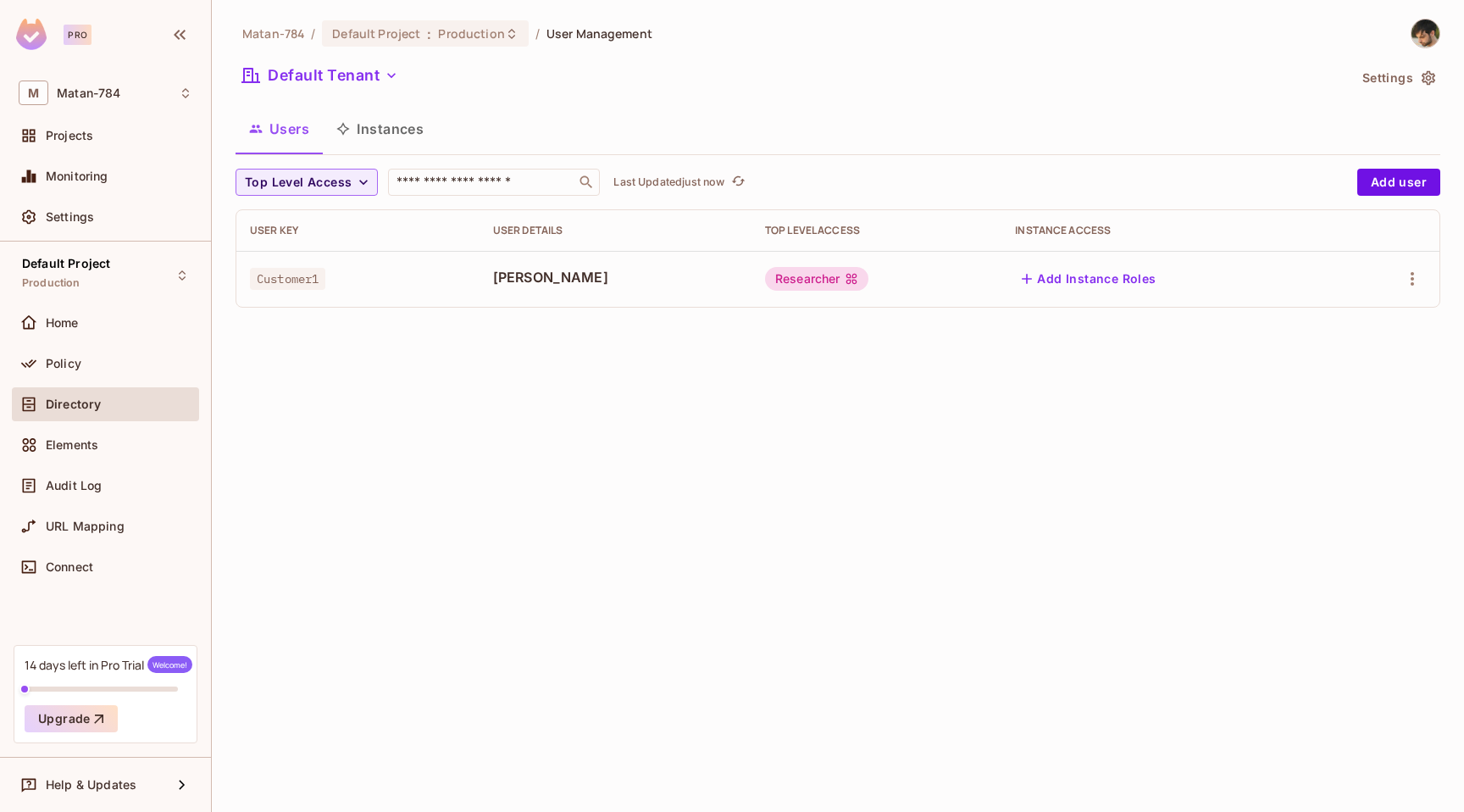
click at [430, 116] on button "Instances" at bounding box center [379, 128] width 114 height 42
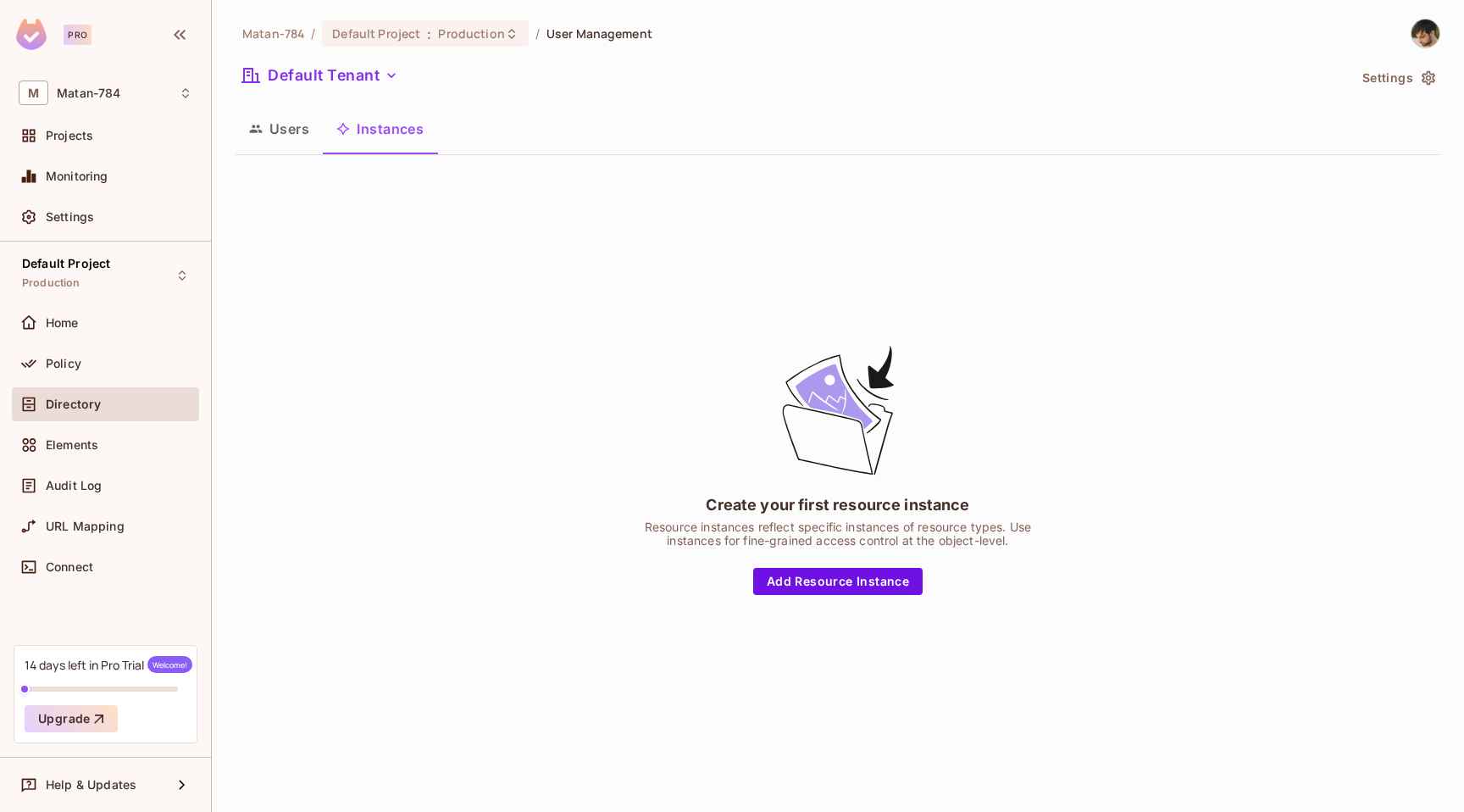
click at [286, 129] on button "Users" at bounding box center [280, 128] width 87 height 42
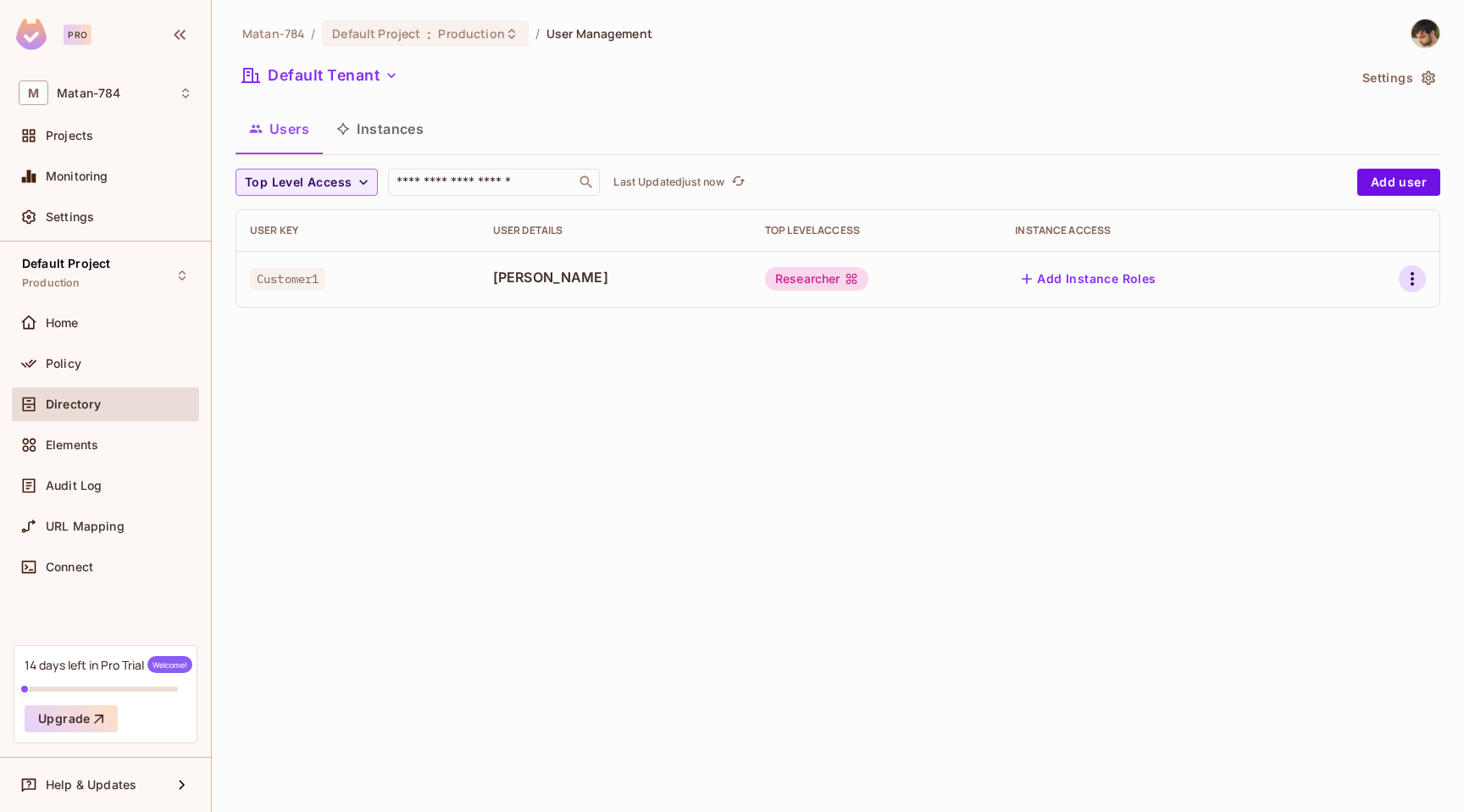
click at [1425, 281] on button "button" at bounding box center [1412, 278] width 27 height 27
click at [1384, 323] on li "Edit" at bounding box center [1340, 317] width 150 height 38
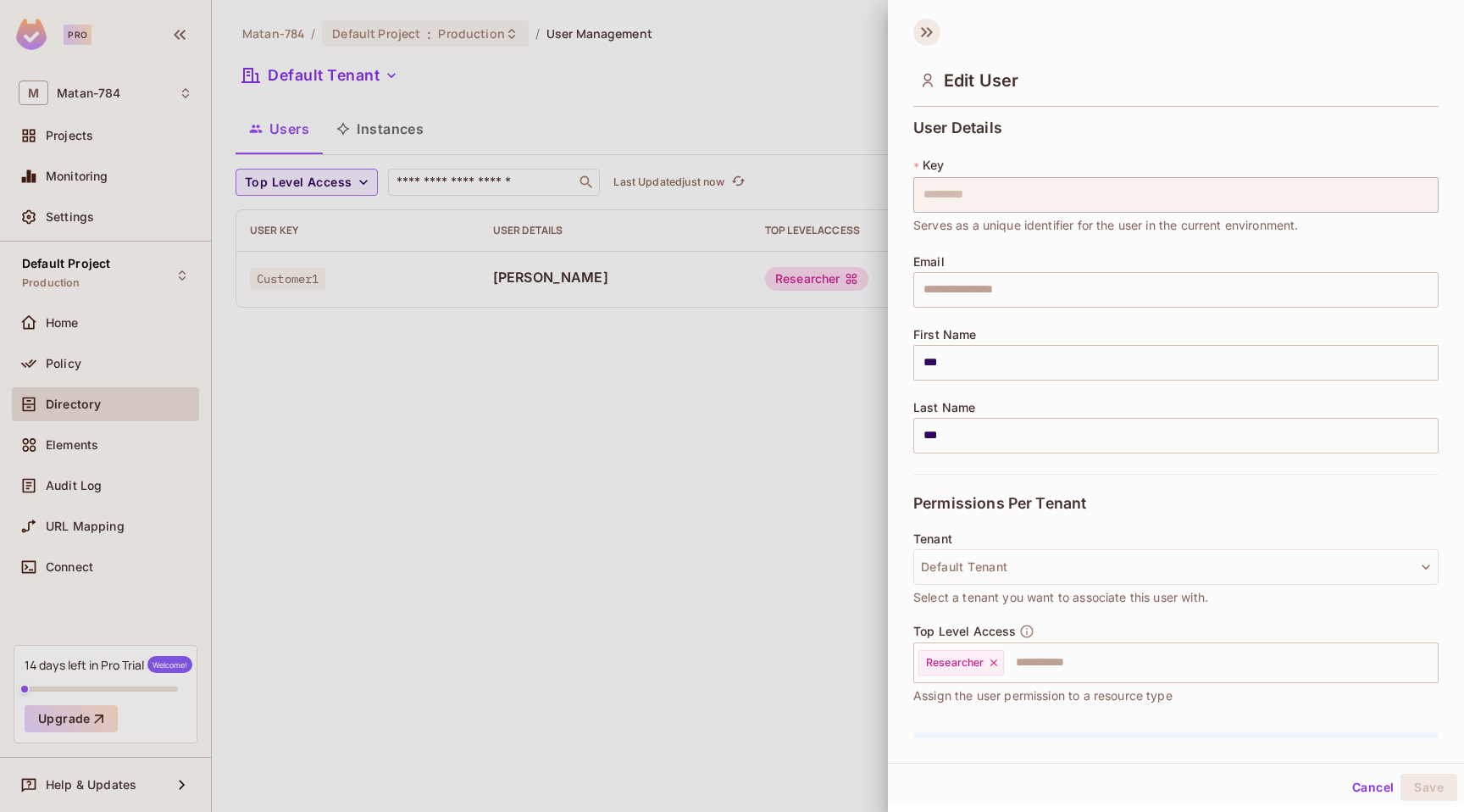
click at [922, 27] on icon at bounding box center [924, 32] width 6 height 10
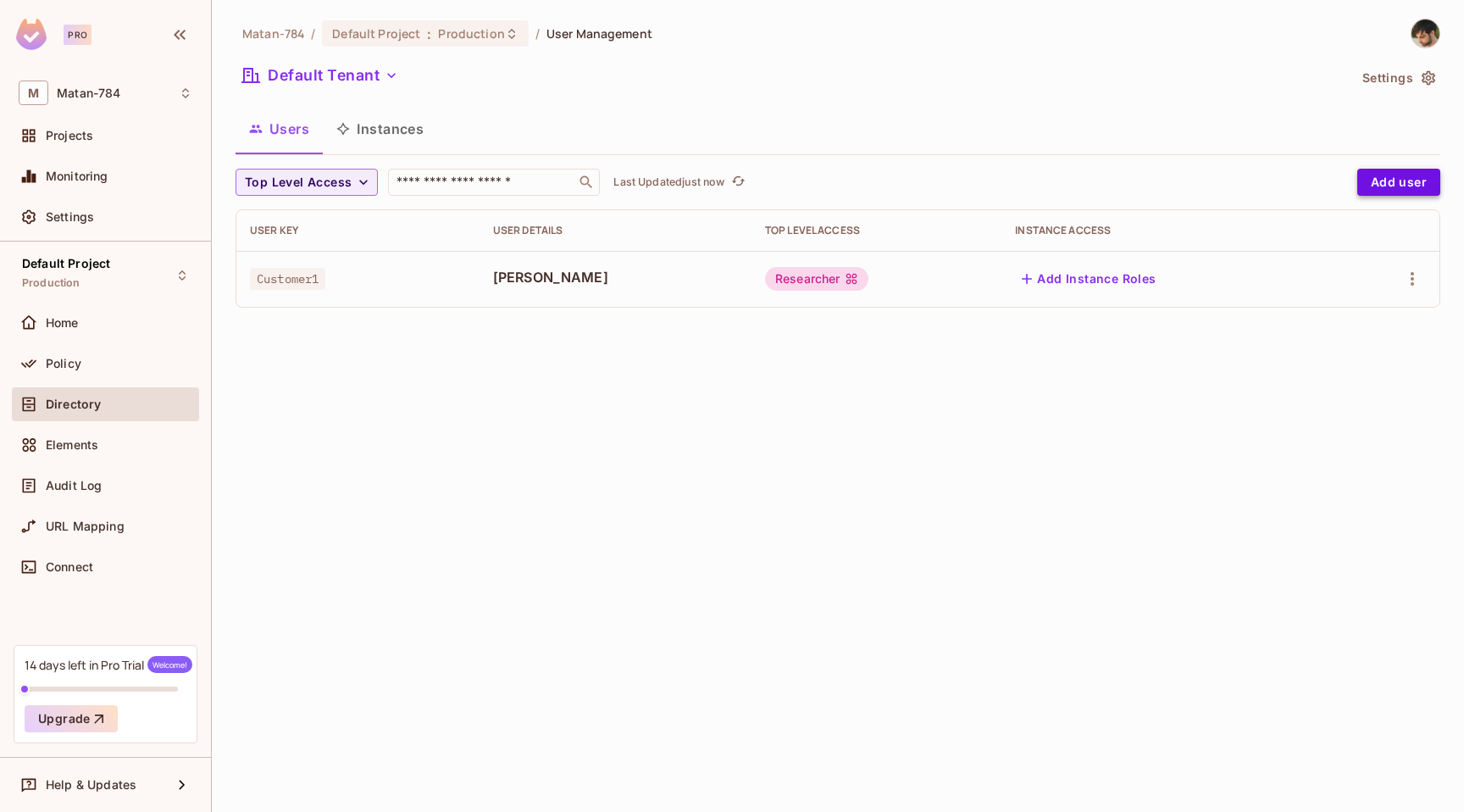
click at [1398, 184] on button "Add user" at bounding box center [1398, 182] width 83 height 27
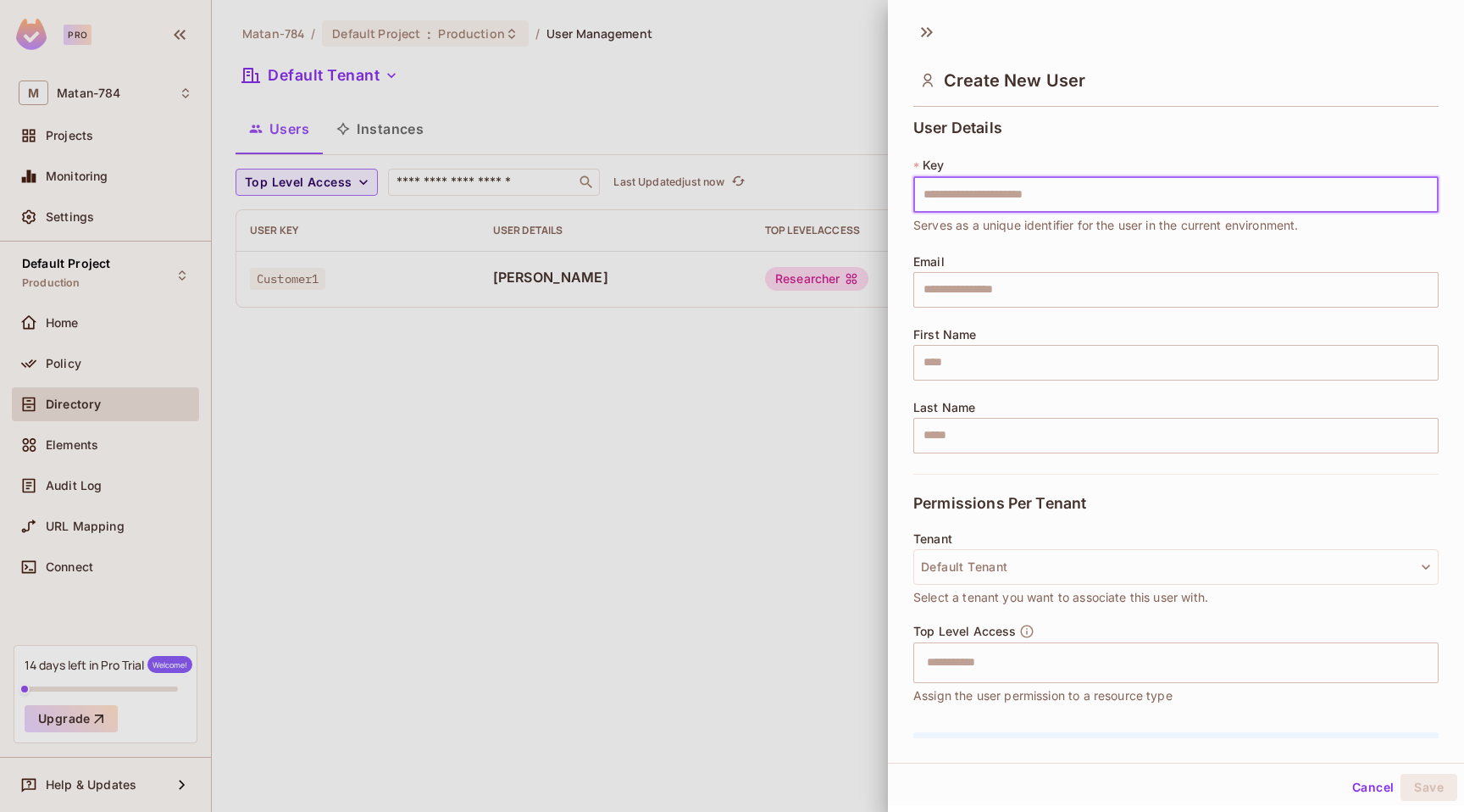
click at [1203, 186] on input "text" at bounding box center [1176, 195] width 525 height 36
type input "******"
click at [1042, 368] on input "text" at bounding box center [1176, 363] width 525 height 36
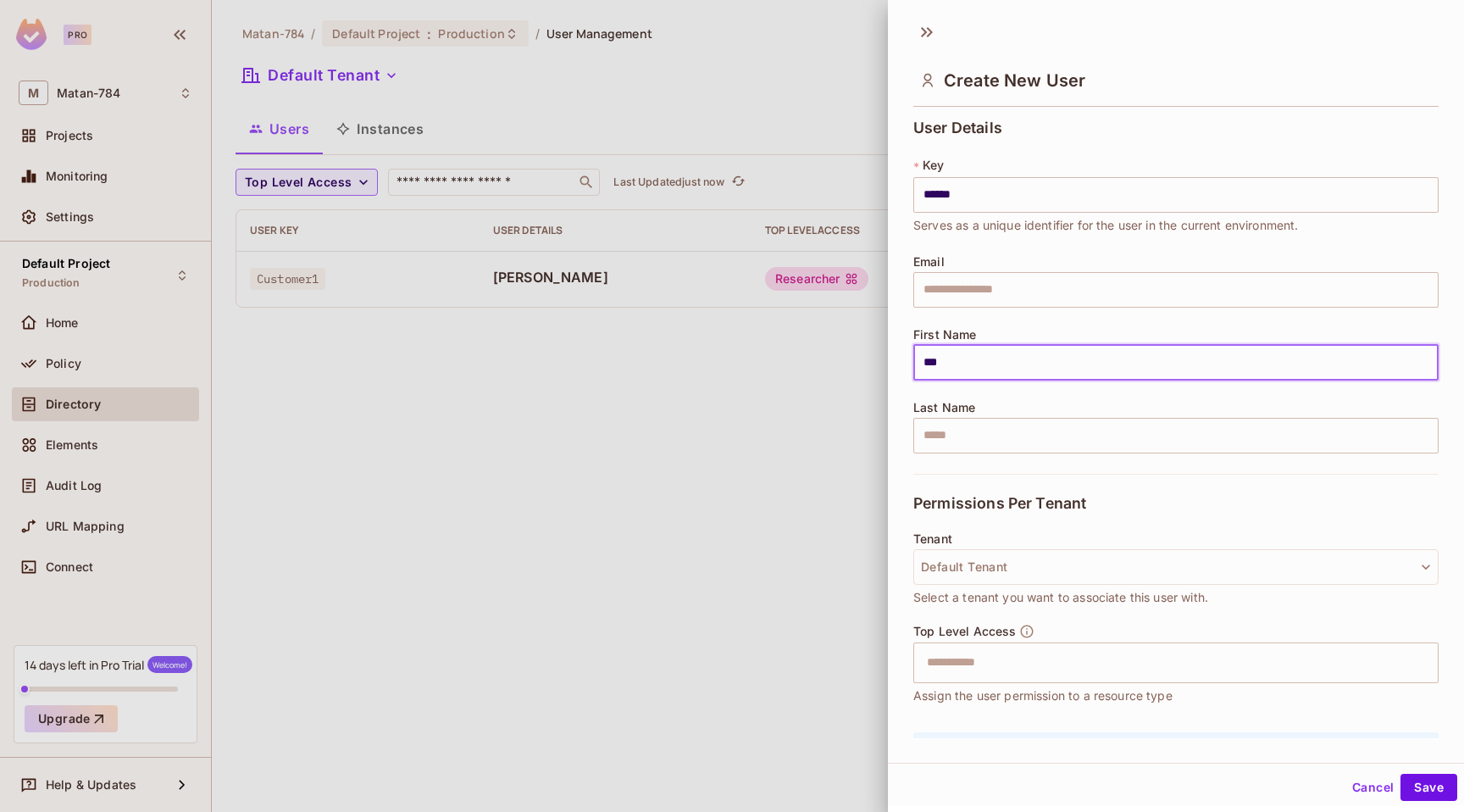
type input "***"
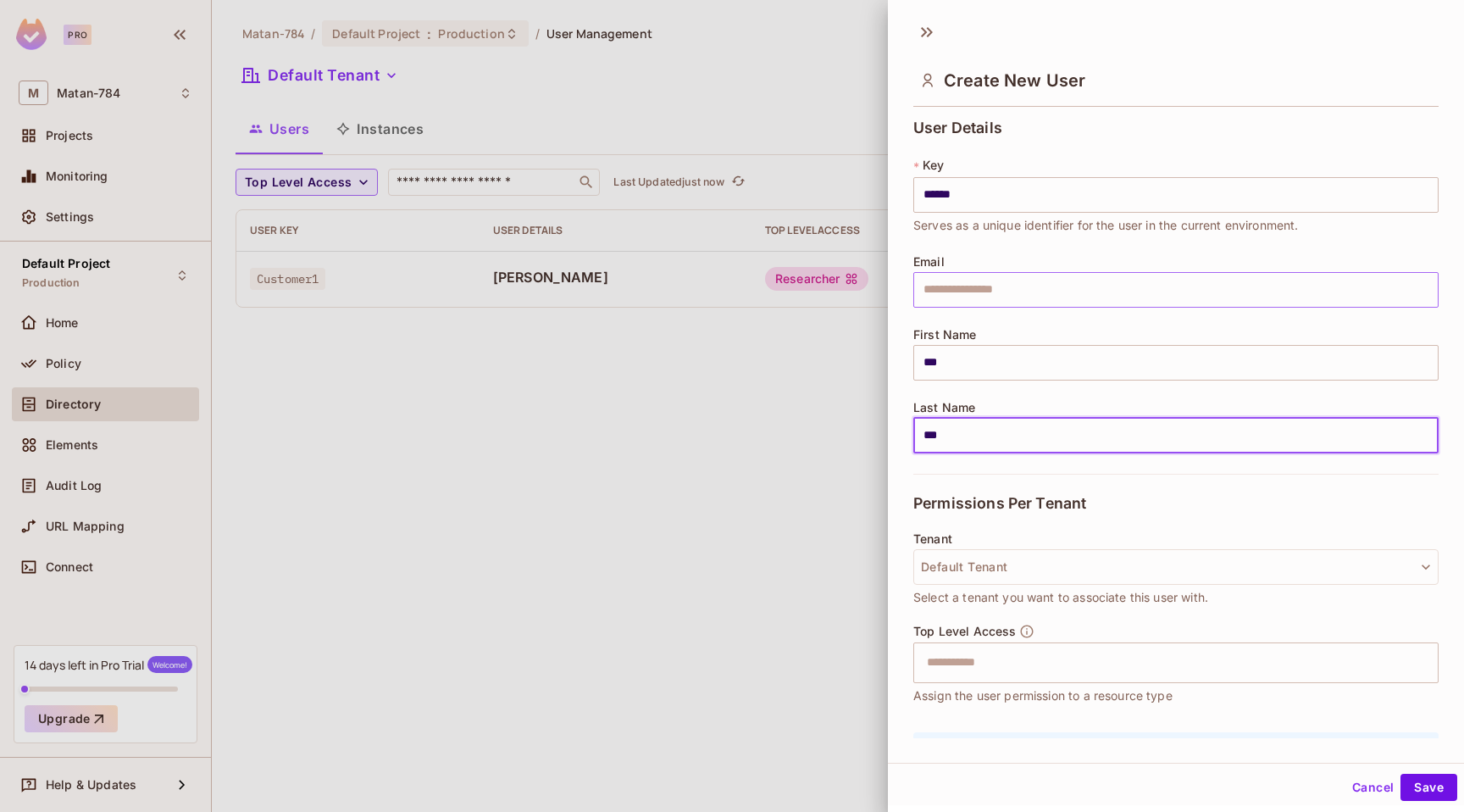
type input "***"
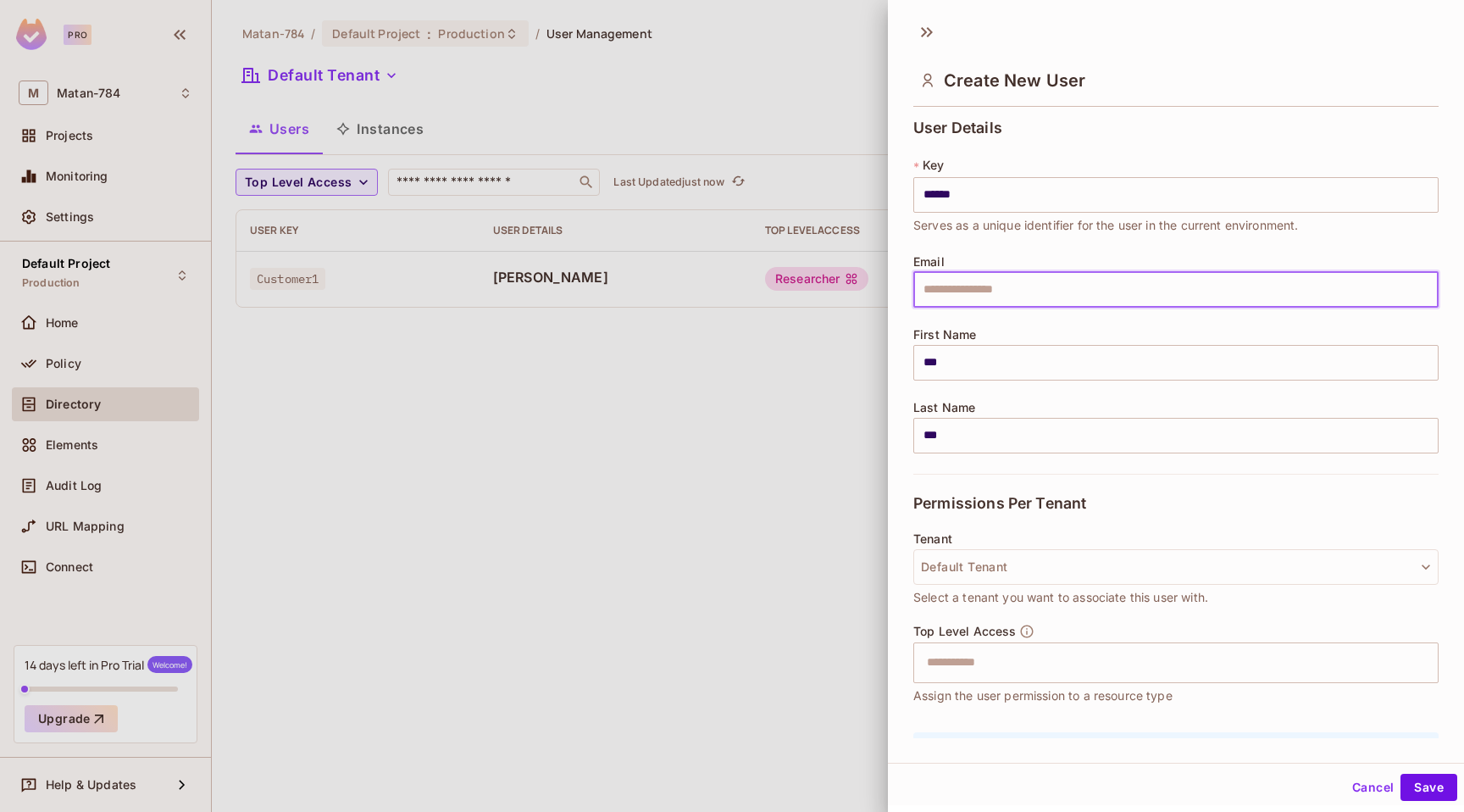
click at [981, 301] on input "text" at bounding box center [1176, 289] width 525 height 36
type input "**********"
click at [1254, 572] on button "Default Tenant" at bounding box center [1176, 566] width 525 height 36
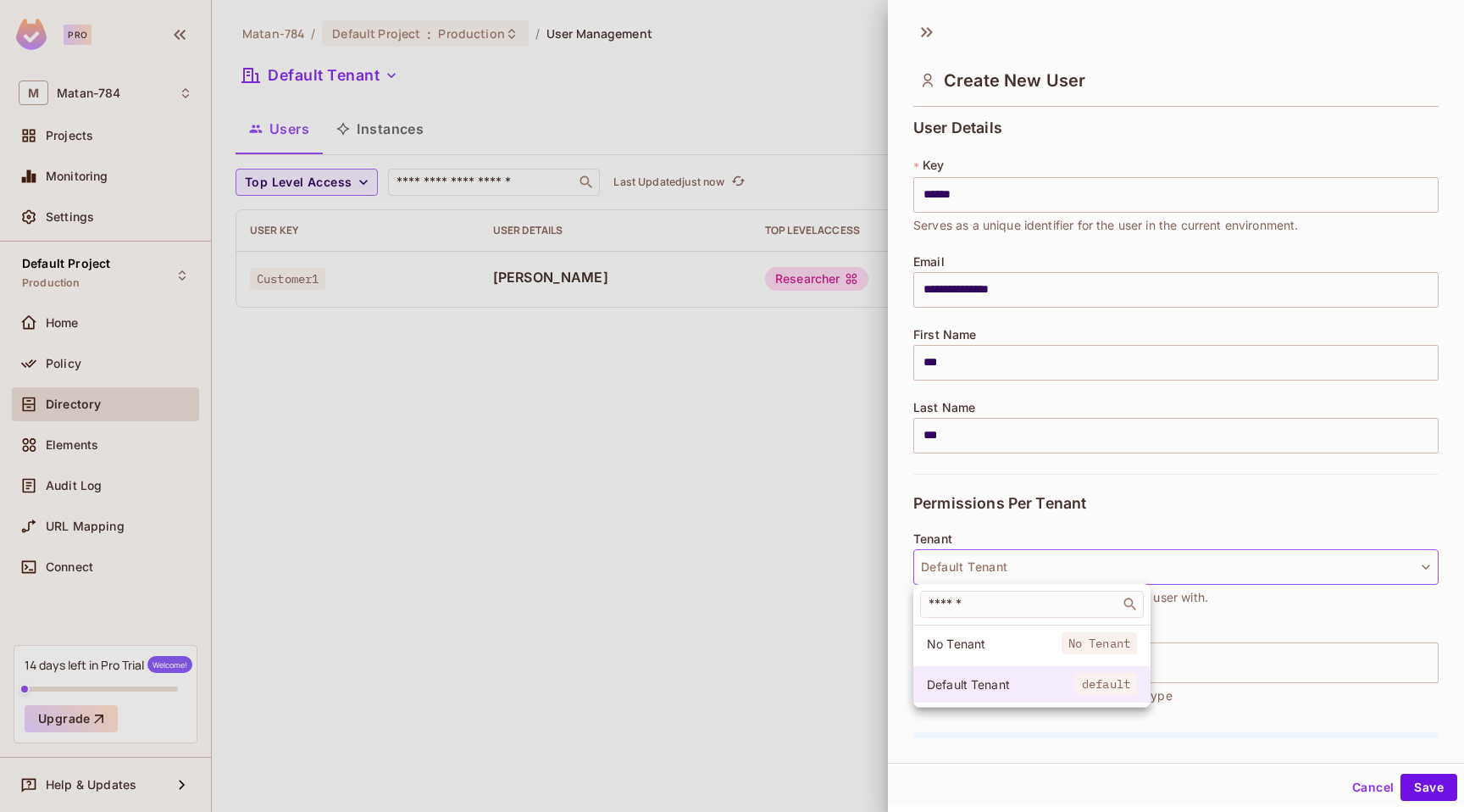
click at [1130, 683] on span "default" at bounding box center [1106, 684] width 62 height 22
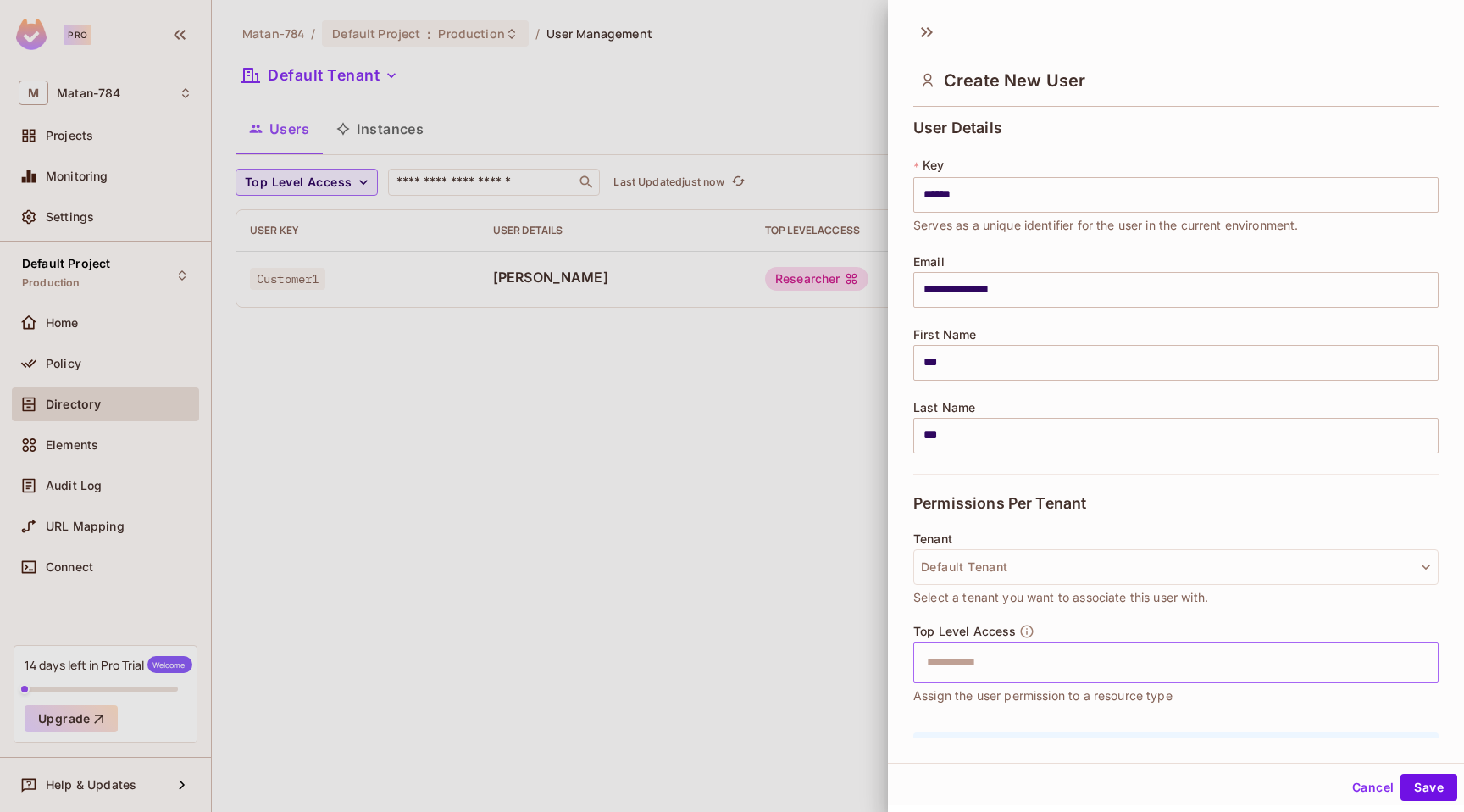
click at [1150, 665] on input "text" at bounding box center [1161, 663] width 489 height 34
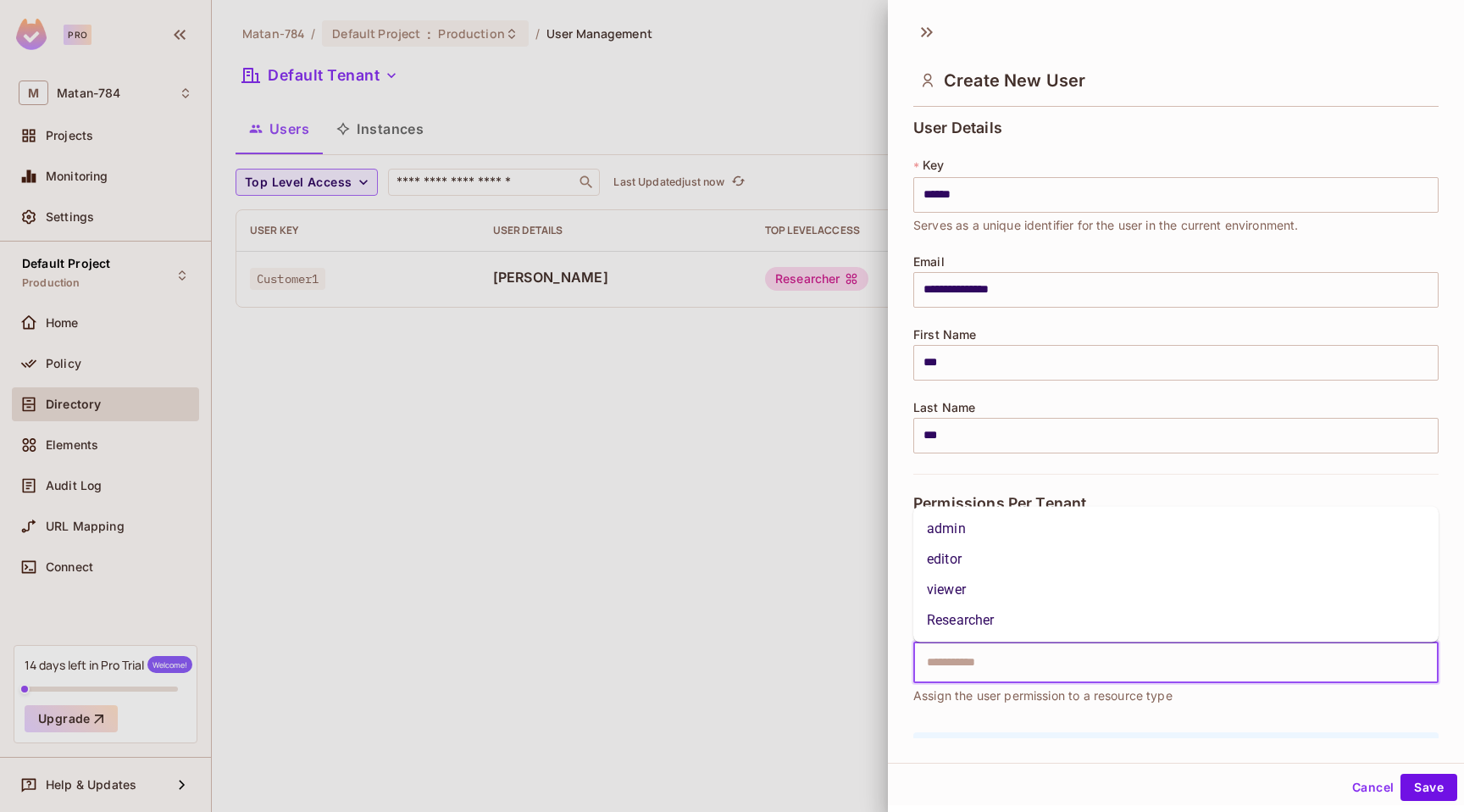
click at [1158, 628] on li "Researcher" at bounding box center [1176, 620] width 525 height 31
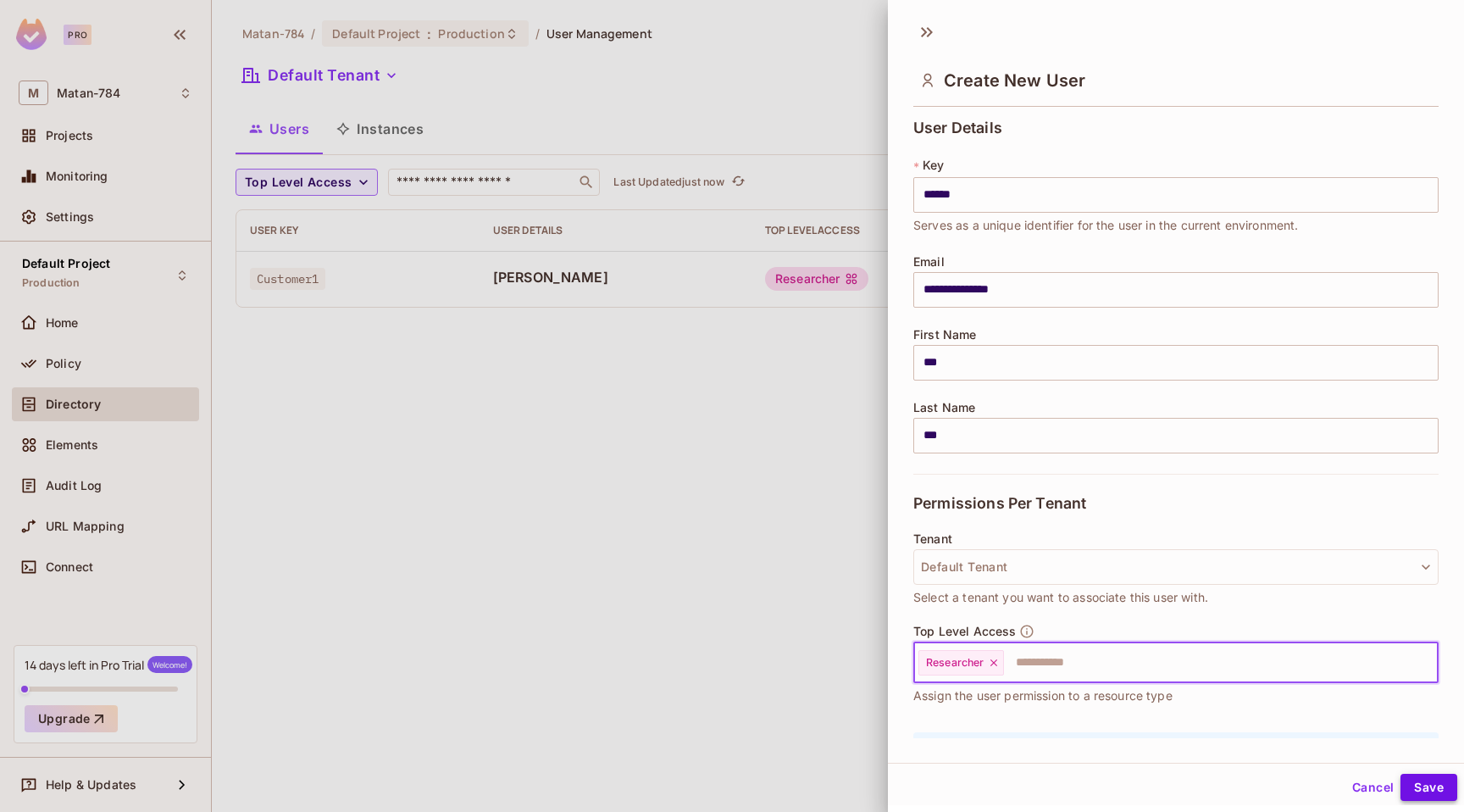
click at [1424, 794] on button "Save" at bounding box center [1429, 787] width 57 height 27
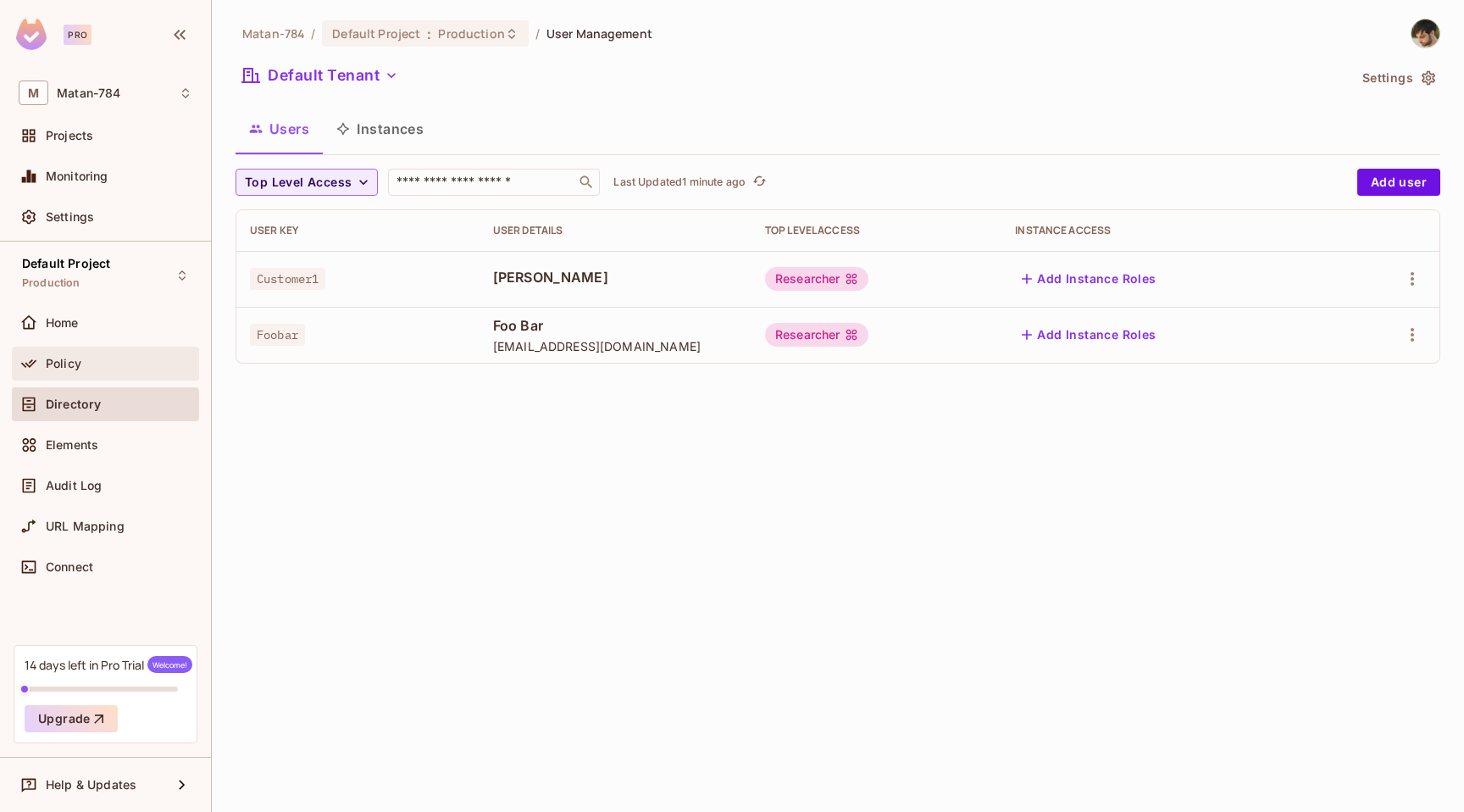
click at [81, 357] on div "Policy" at bounding box center [119, 364] width 147 height 14
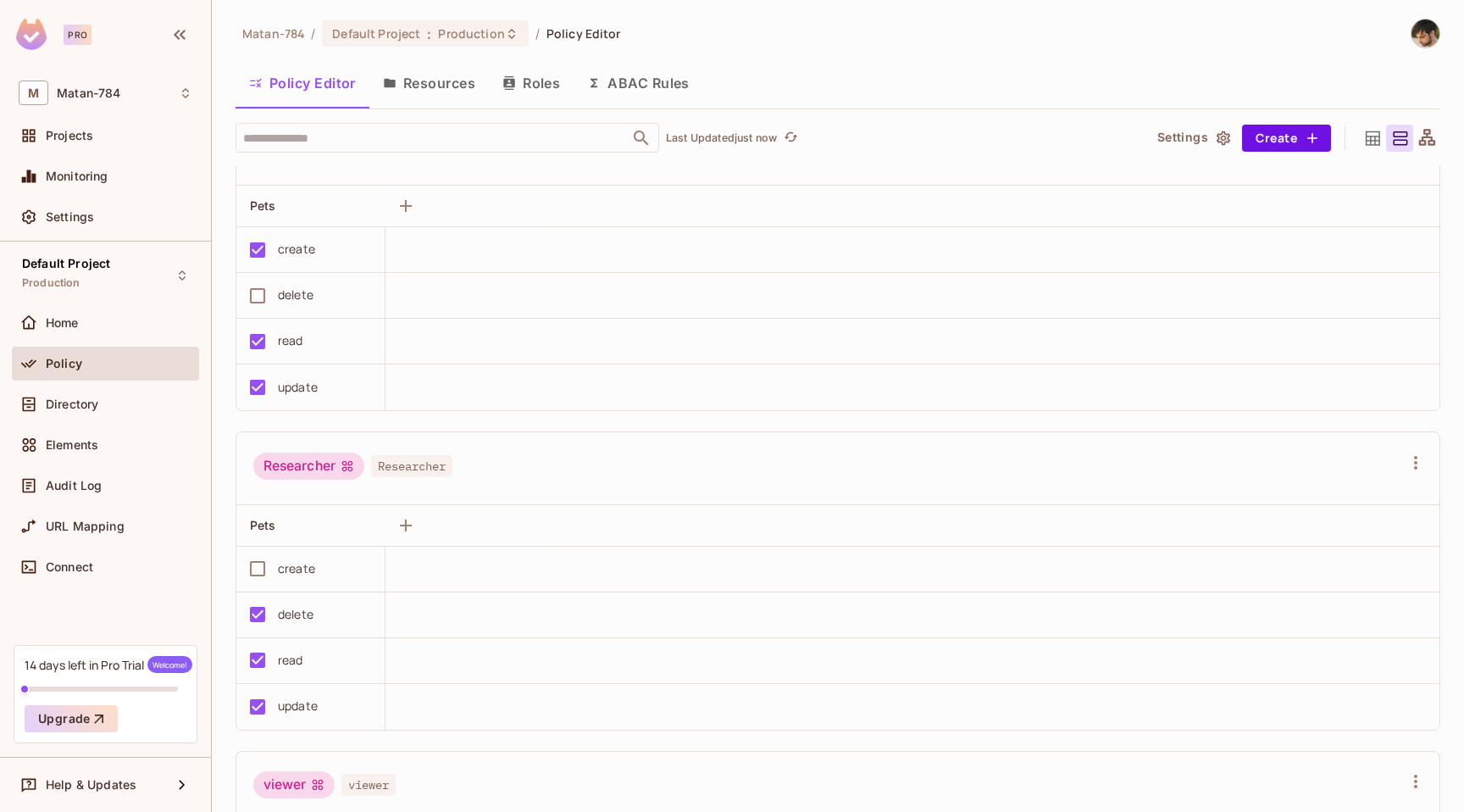
scroll to position [142, 0]
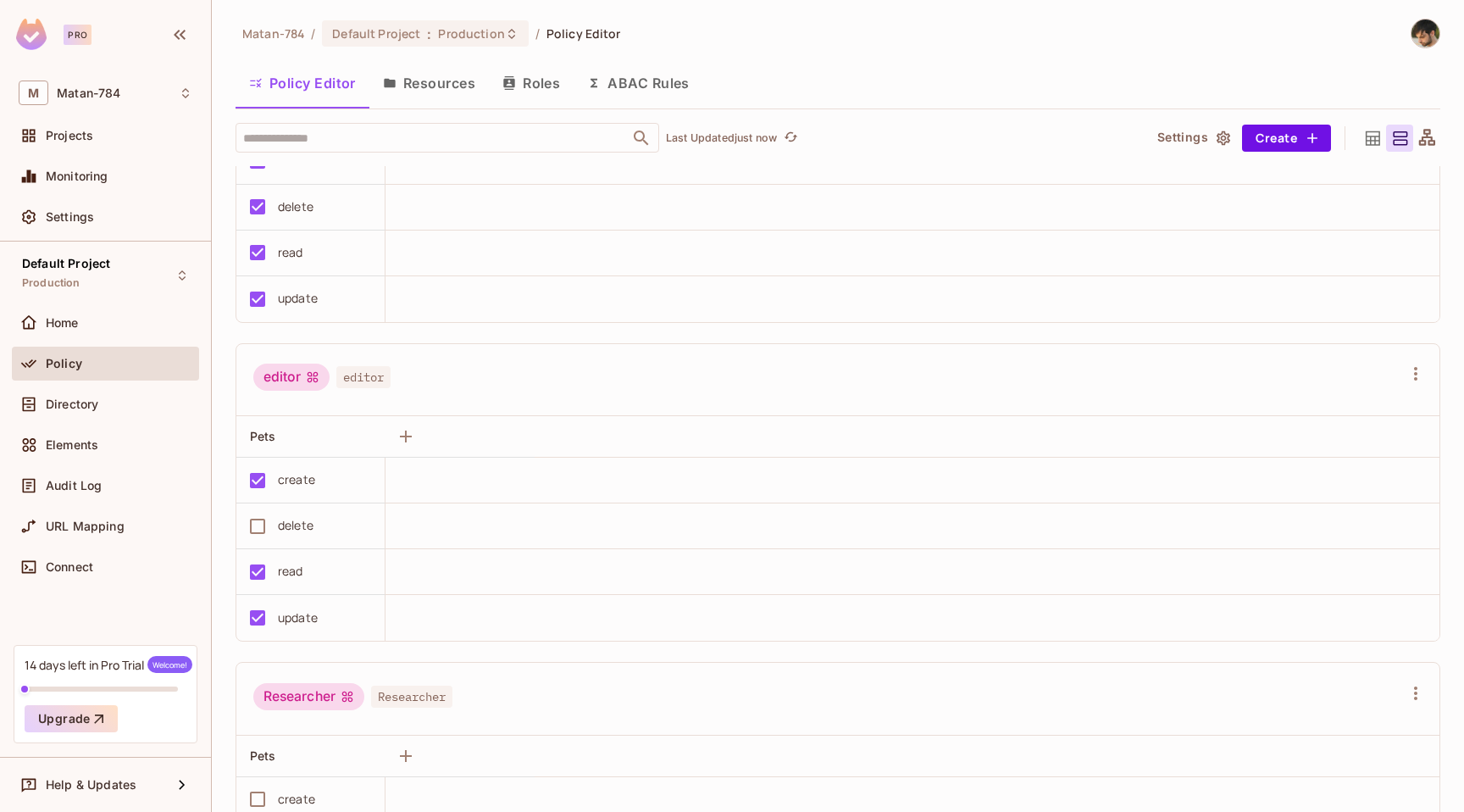
click at [471, 86] on button "Resources" at bounding box center [429, 83] width 120 height 42
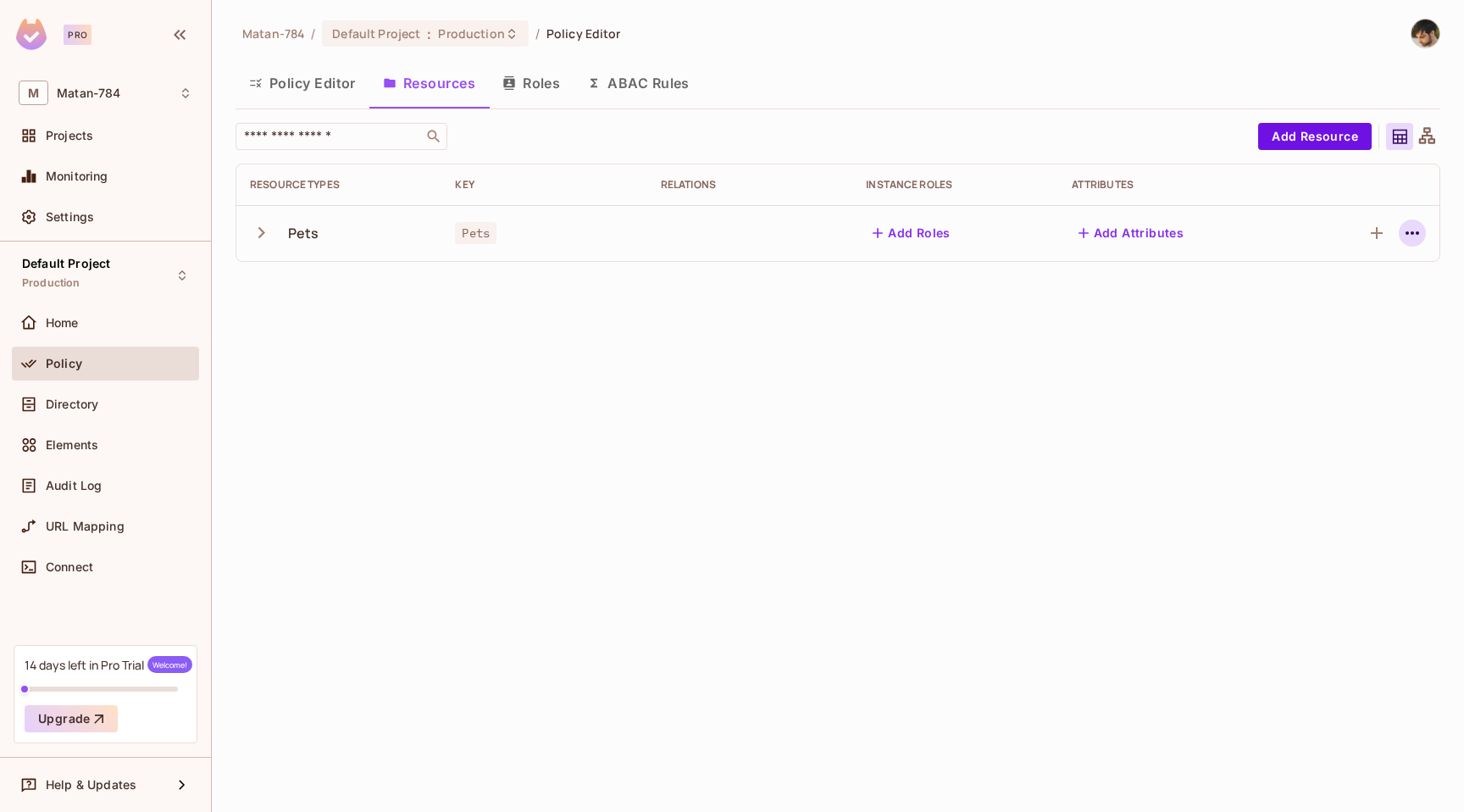
click at [1413, 227] on icon "button" at bounding box center [1412, 232] width 20 height 20
click at [1390, 290] on li "Edit Resource" at bounding box center [1331, 300] width 160 height 38
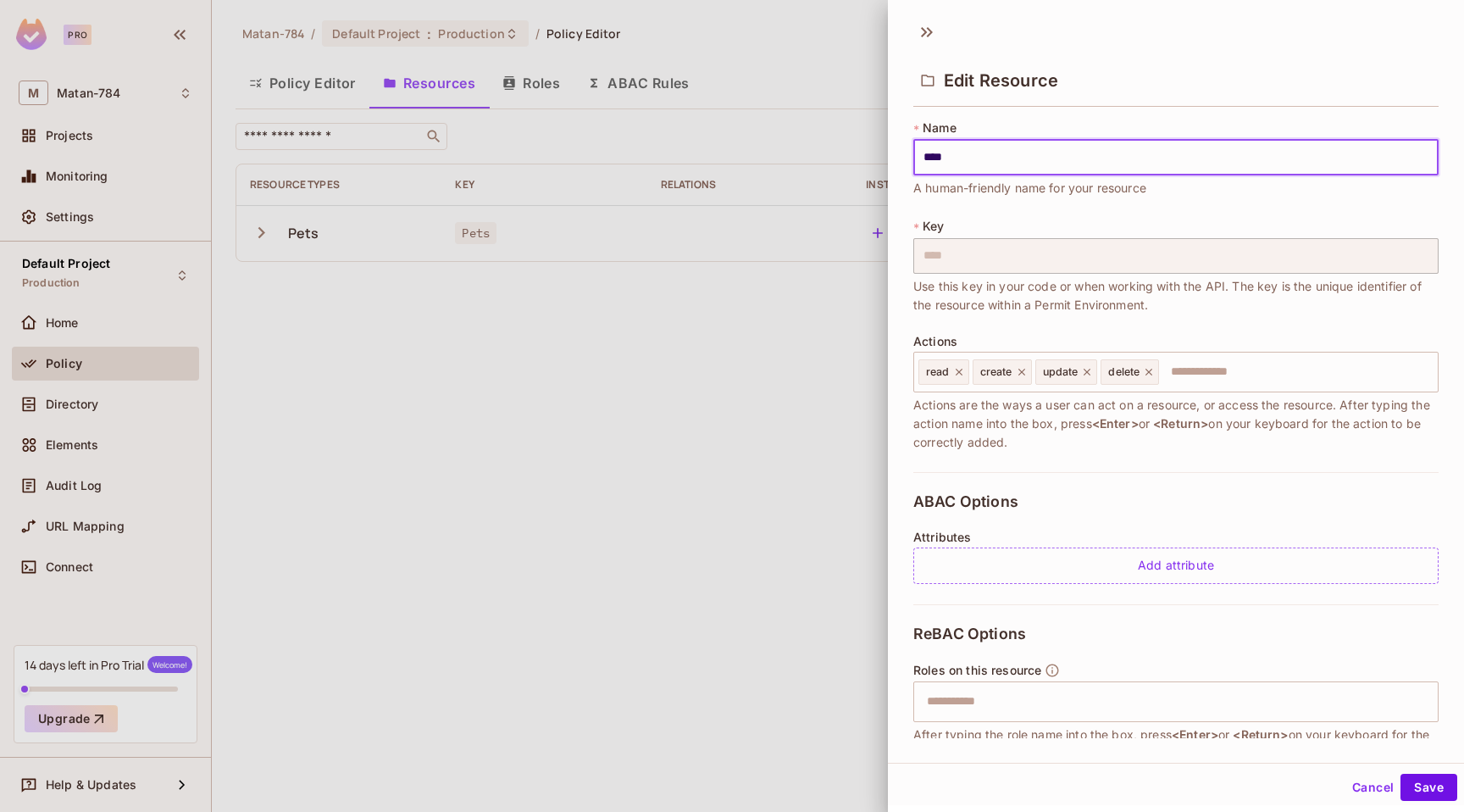
click at [1356, 784] on button "Cancel" at bounding box center [1373, 787] width 55 height 27
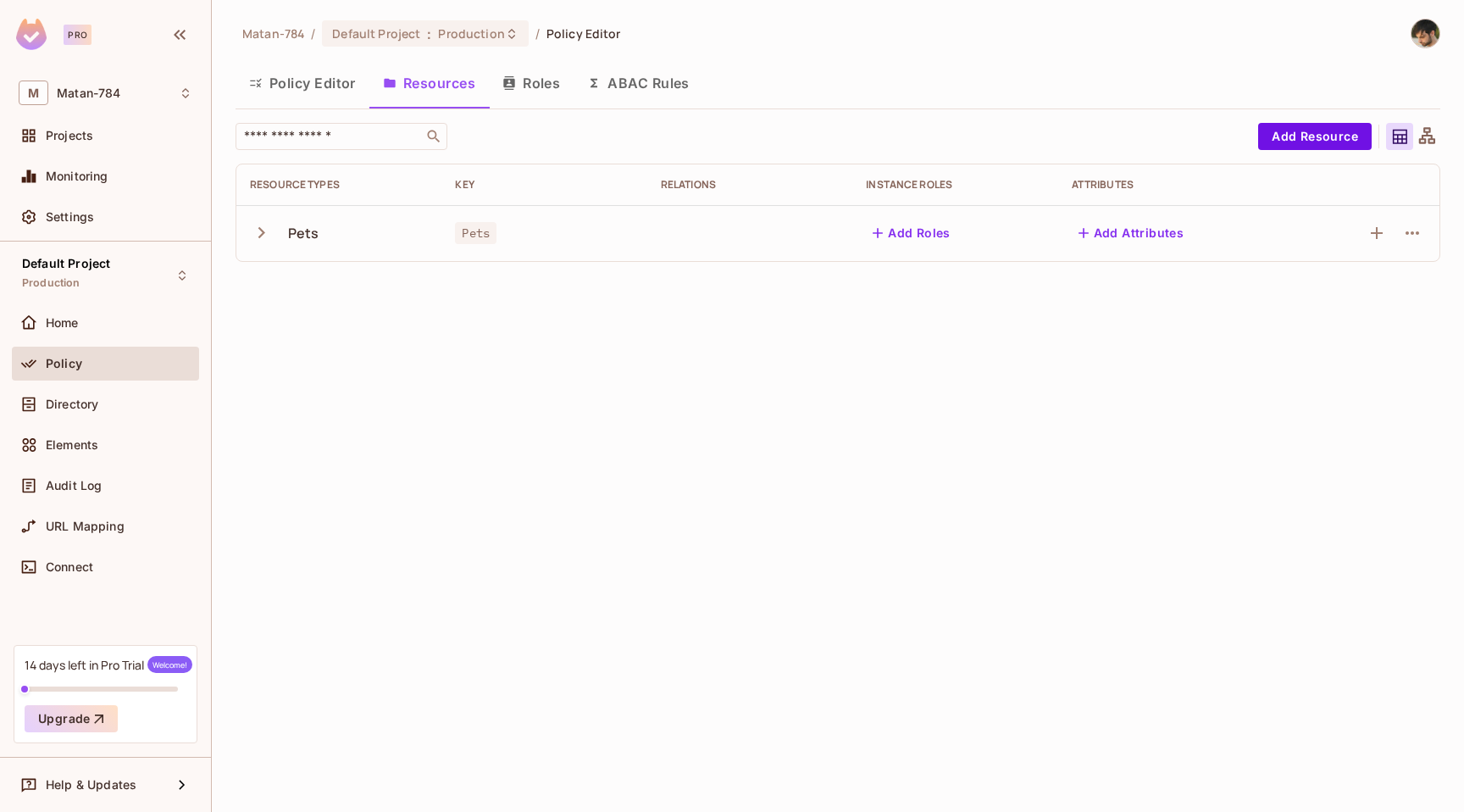
click at [333, 101] on button "Policy Editor" at bounding box center [302, 83] width 134 height 42
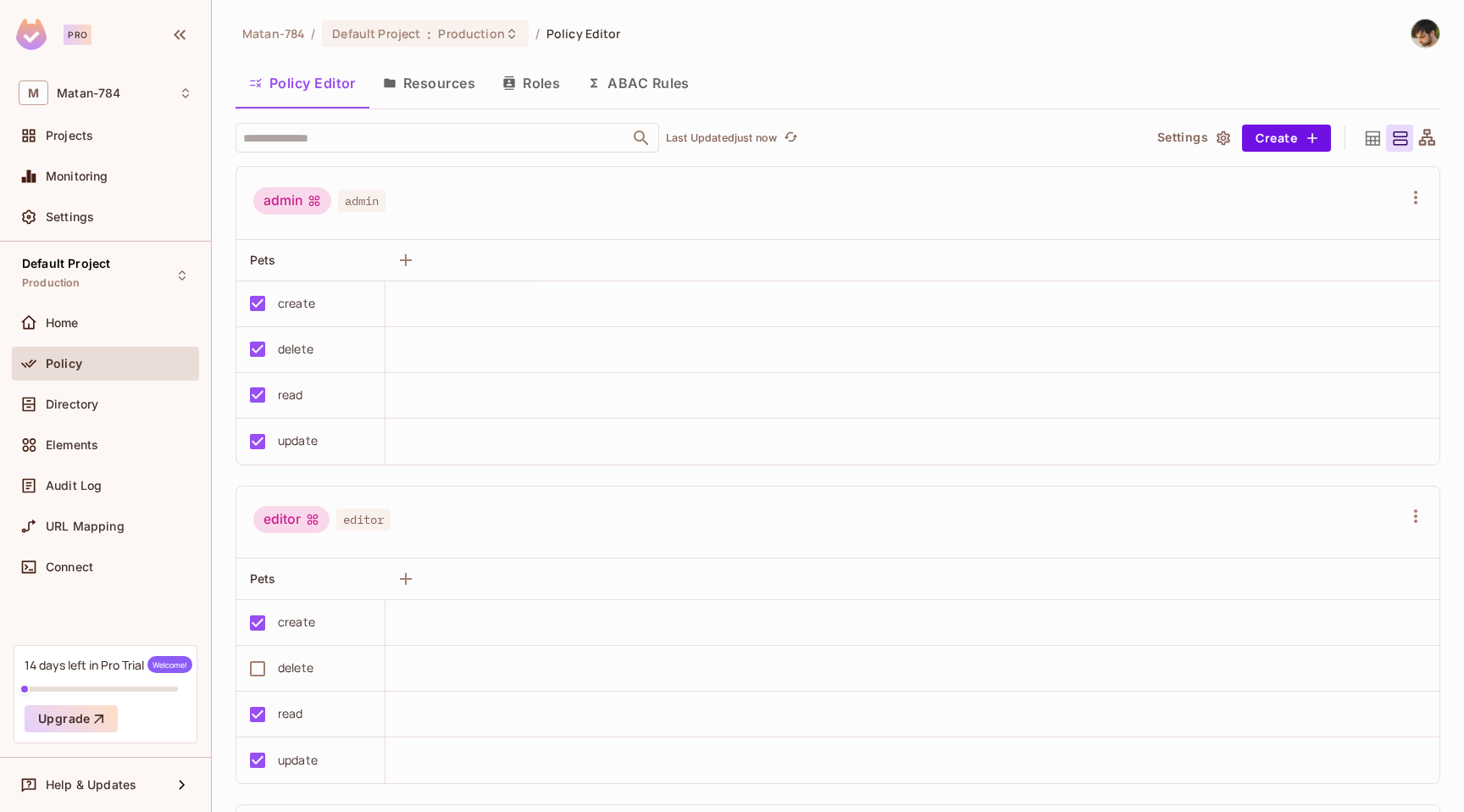
scroll to position [652, 0]
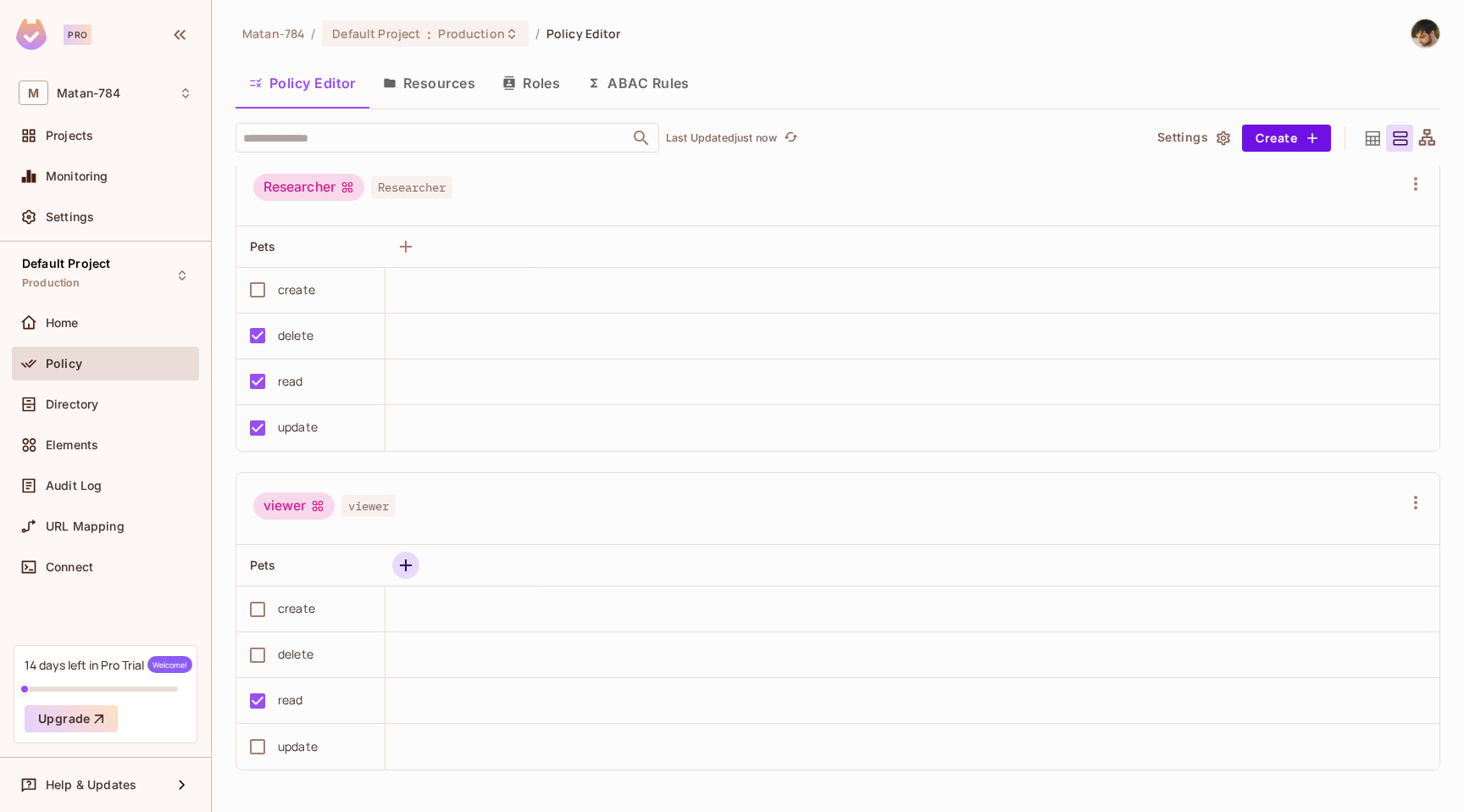
click at [404, 573] on icon "button" at bounding box center [406, 565] width 20 height 20
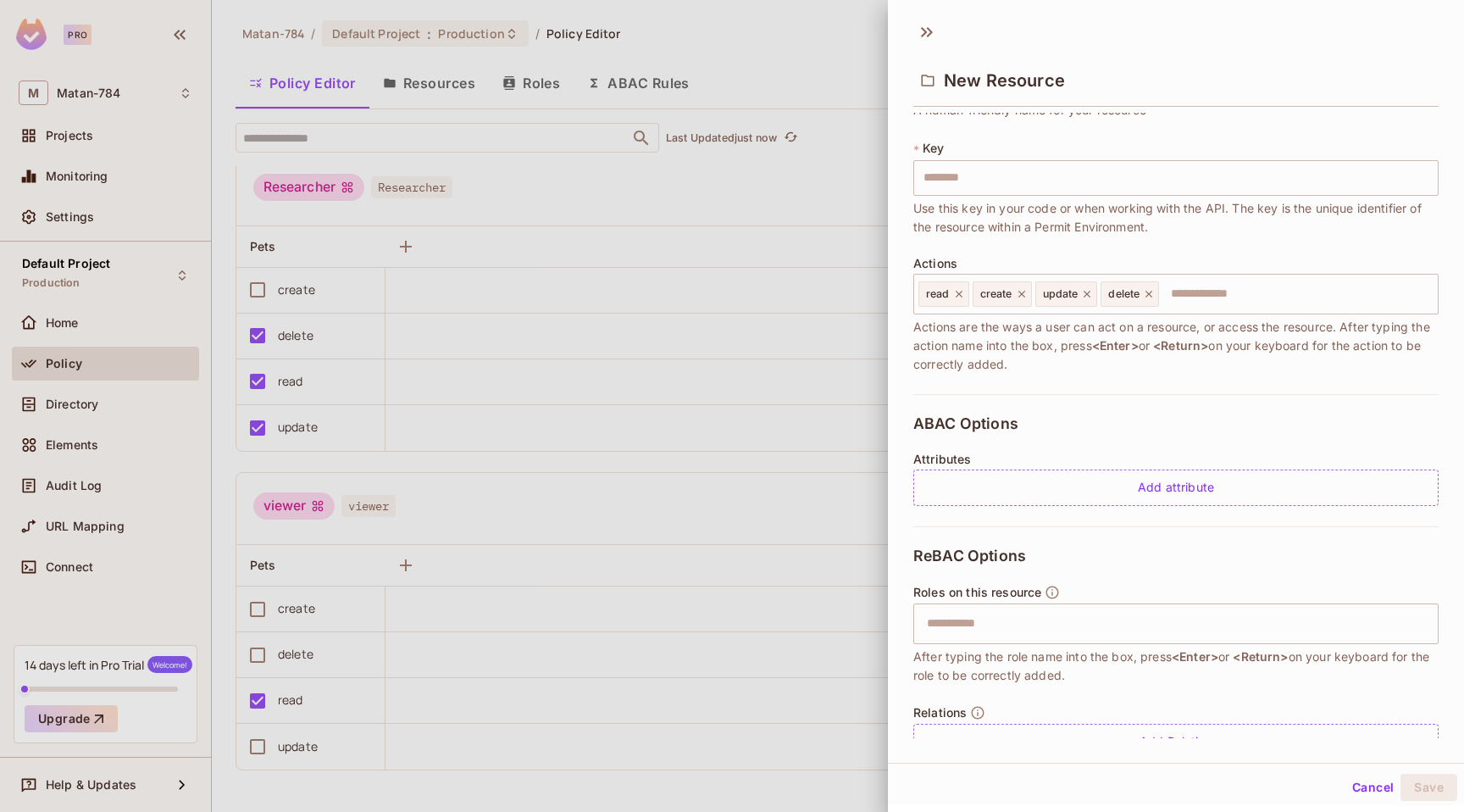
scroll to position [121, 0]
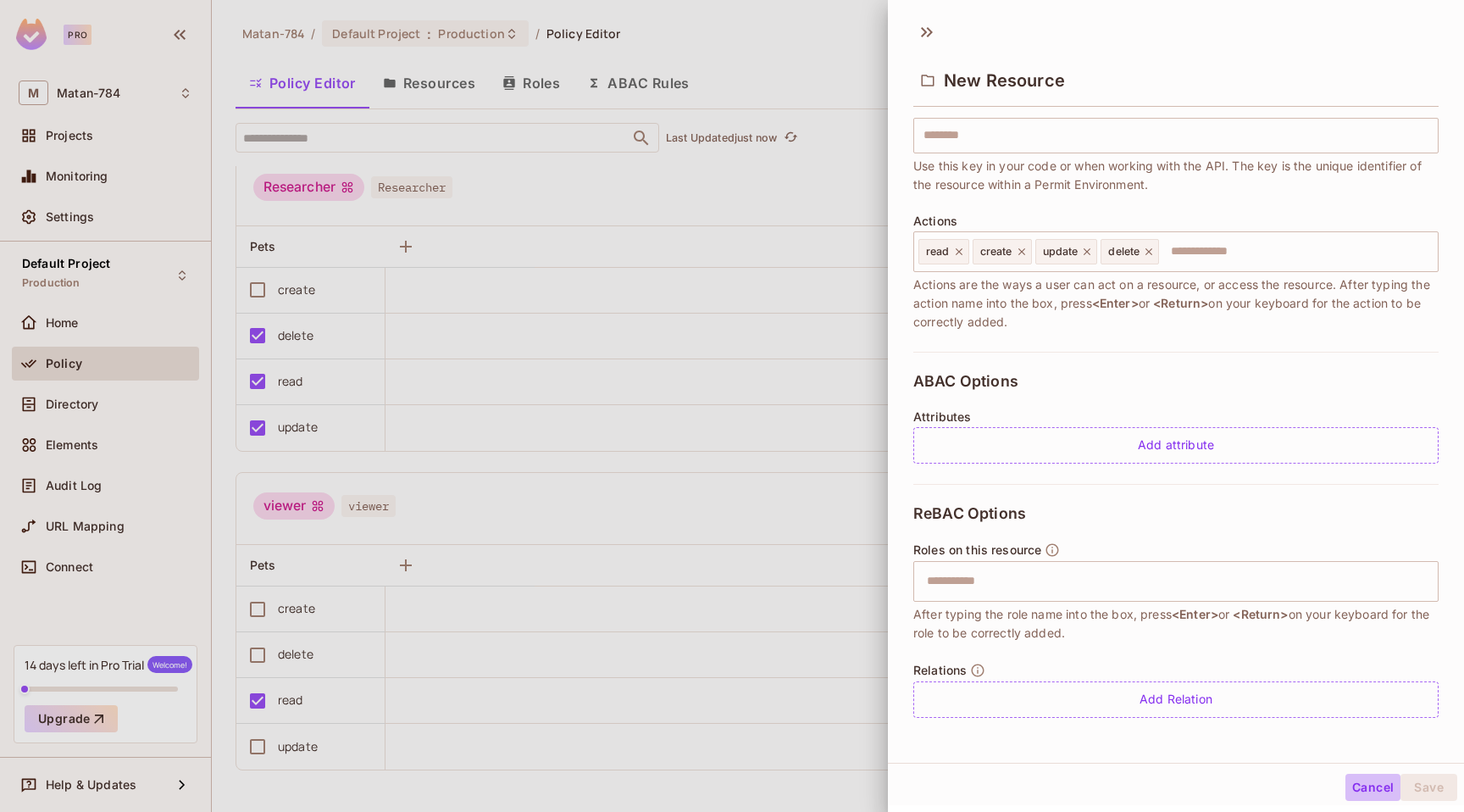
click at [1361, 780] on button "Cancel" at bounding box center [1373, 787] width 55 height 27
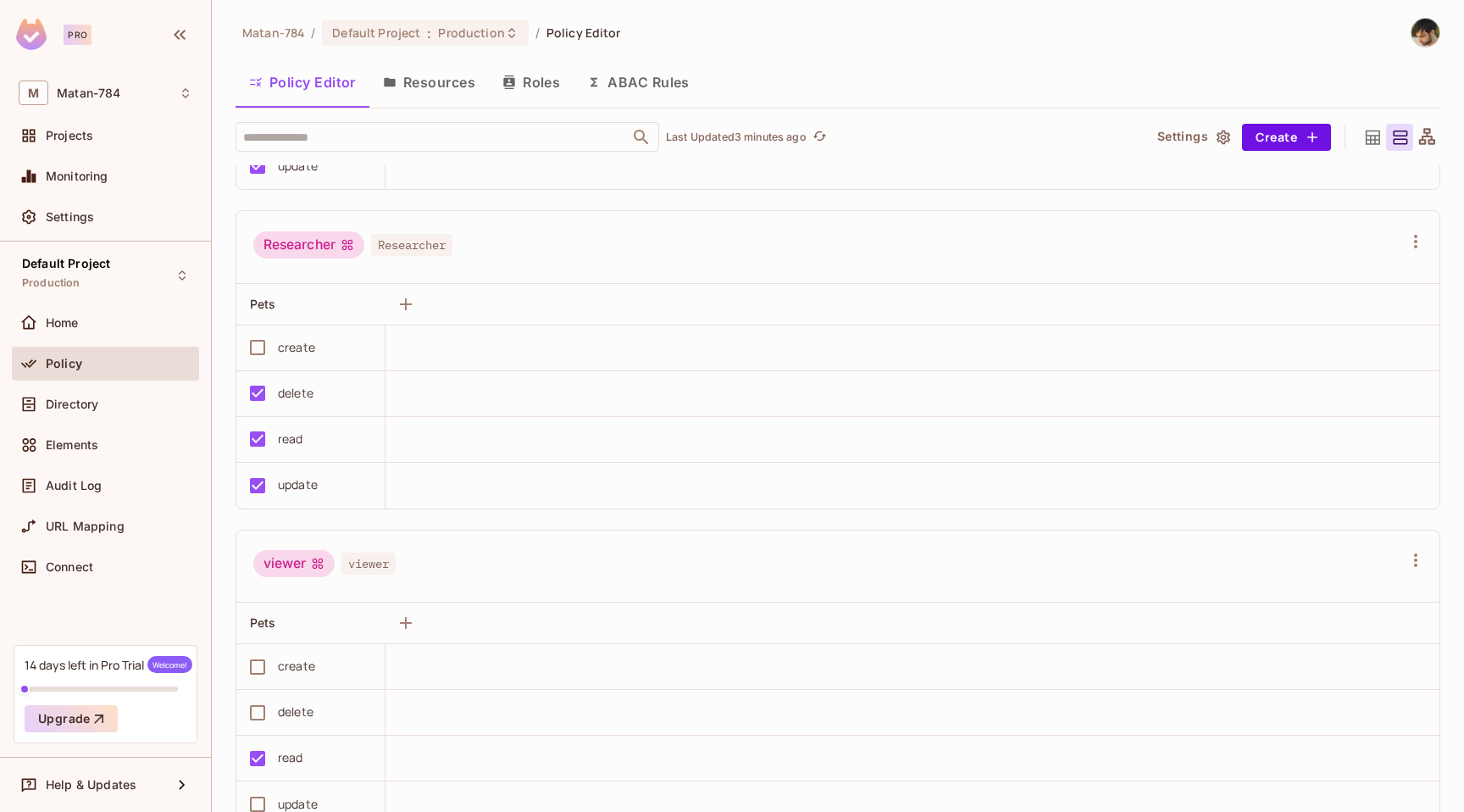
scroll to position [652, 0]
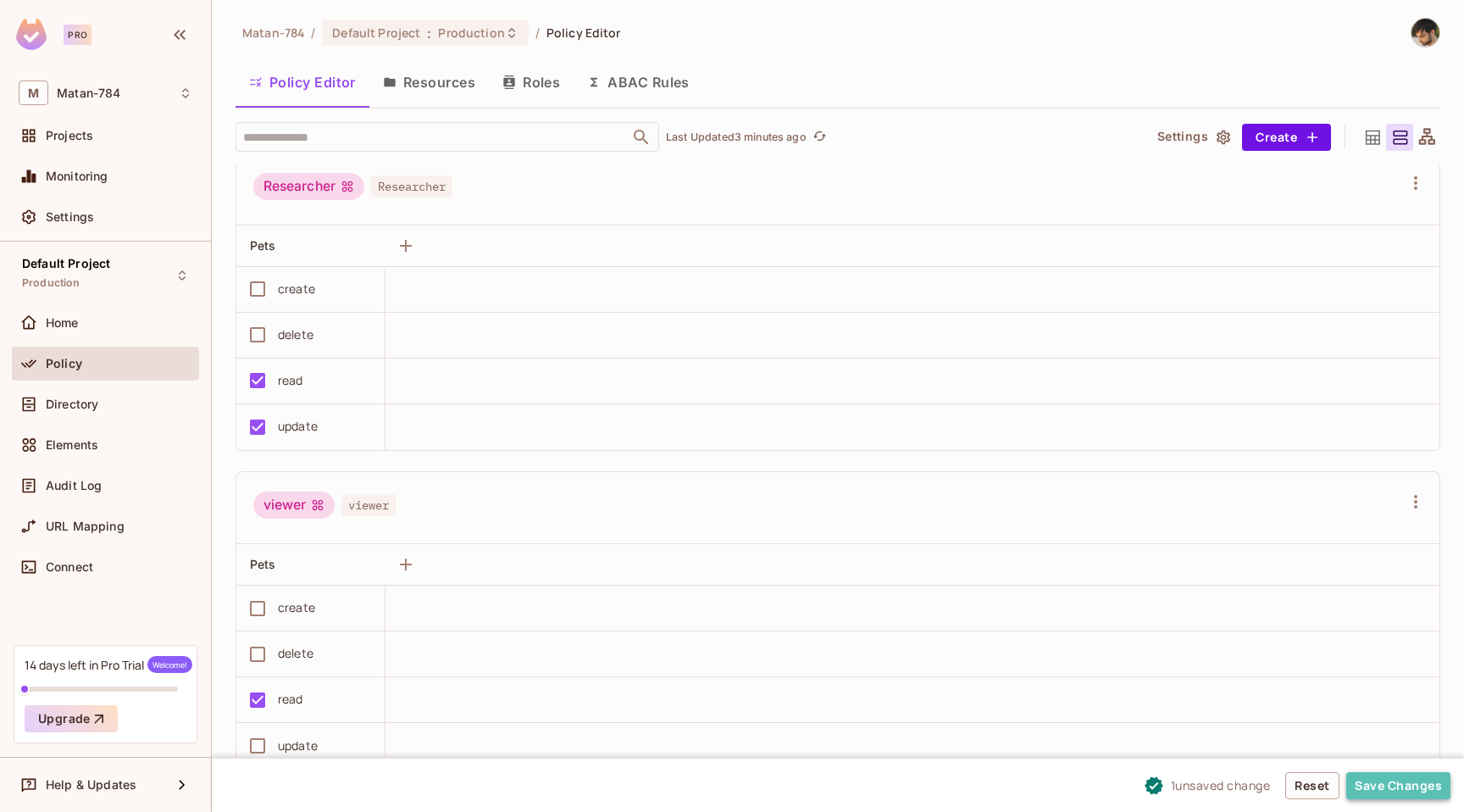
click at [1387, 779] on button "Save Changes" at bounding box center [1398, 785] width 104 height 27
